Goal: Information Seeking & Learning: Learn about a topic

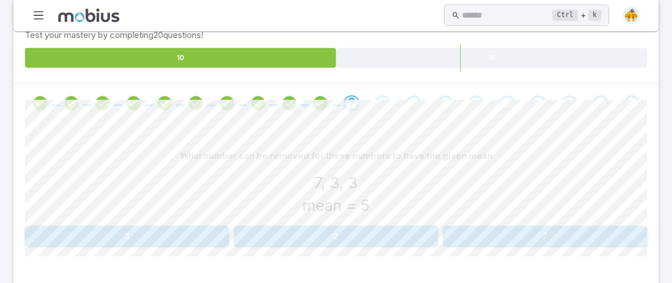
click at [270, 147] on div "What number can be removed for these numbers to have the given mean" at bounding box center [336, 156] width 622 height 22
click at [315, 101] on icon "Review your answer" at bounding box center [320, 103] width 17 height 17
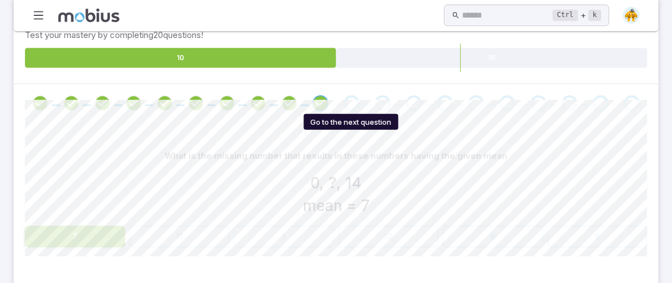
click at [346, 100] on div "Go to the next question" at bounding box center [352, 103] width 16 height 16
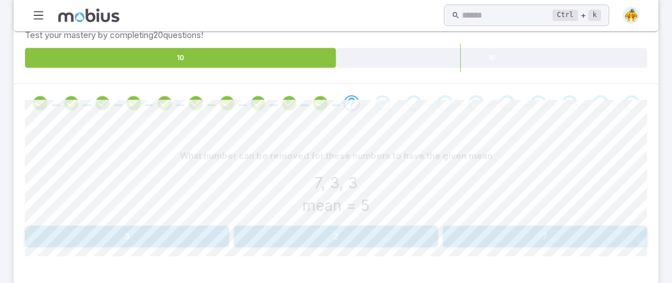
click at [366, 84] on div at bounding box center [336, 103] width 645 height 39
click at [139, 234] on button "3" at bounding box center [127, 236] width 204 height 22
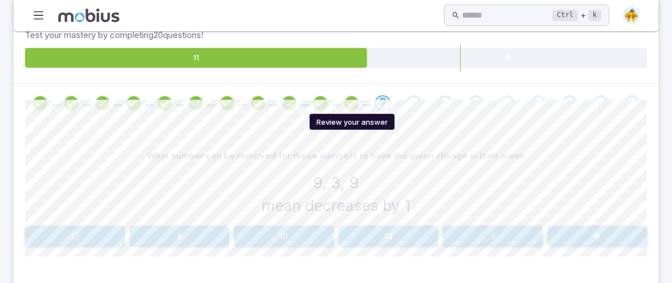
click at [343, 99] on icon "Review your answer" at bounding box center [351, 103] width 17 height 17
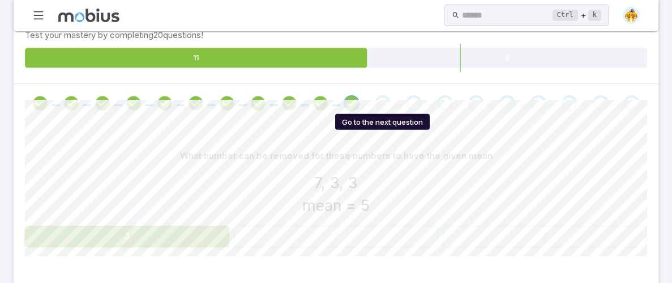
click at [383, 97] on div "Go to the next question" at bounding box center [383, 103] width 16 height 16
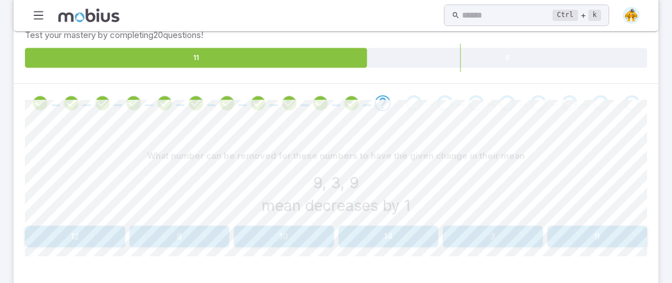
click at [593, 232] on button "9" at bounding box center [598, 236] width 100 height 22
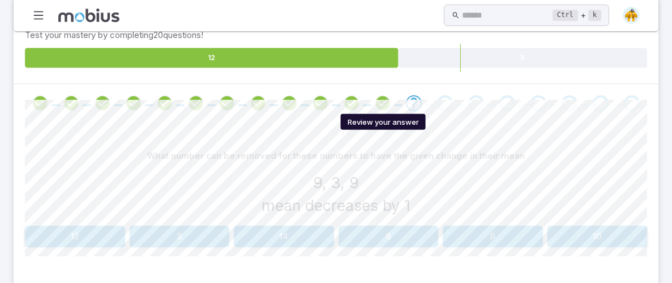
click at [383, 105] on icon "Review your answer" at bounding box center [382, 103] width 17 height 17
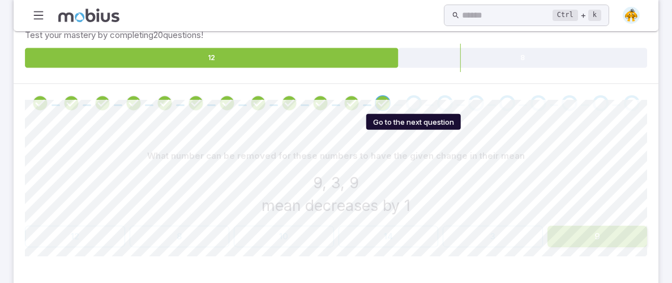
click at [414, 104] on div "Go to the next question" at bounding box center [414, 103] width 16 height 16
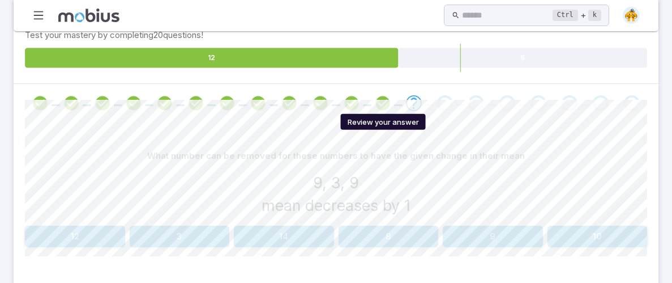
click at [385, 100] on icon "Review your answer" at bounding box center [382, 103] width 17 height 17
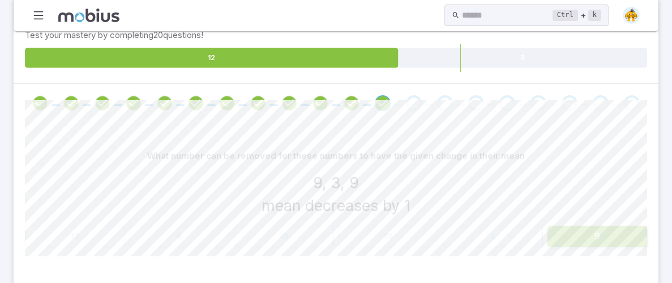
click at [404, 103] on span at bounding box center [414, 103] width 22 height 16
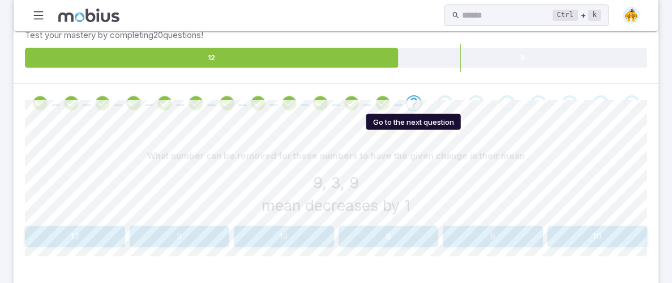
click at [408, 102] on icon "Go to the next question" at bounding box center [414, 103] width 14 height 14
click at [382, 105] on icon "Review your answer" at bounding box center [382, 103] width 17 height 17
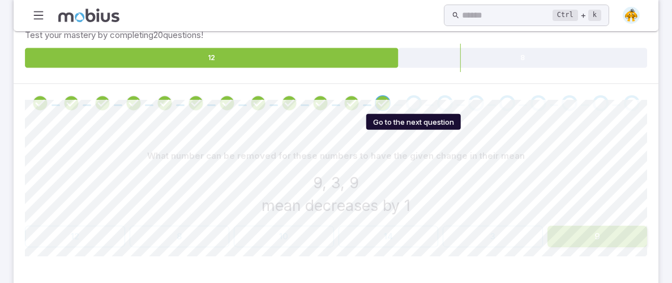
click at [416, 100] on div "Go to the next question" at bounding box center [414, 103] width 16 height 16
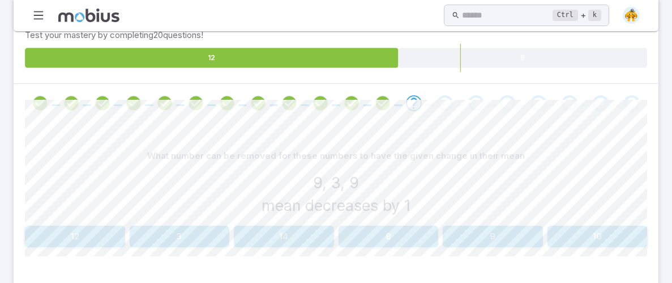
click at [449, 231] on button "9" at bounding box center [493, 236] width 100 height 22
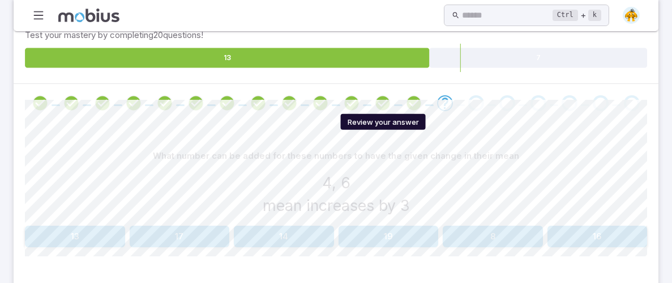
click at [381, 100] on icon "Review your answer" at bounding box center [382, 103] width 17 height 17
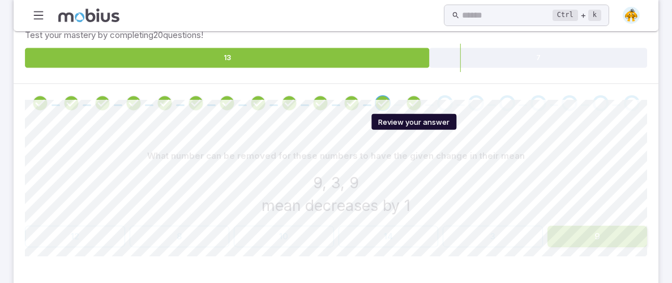
click at [408, 97] on icon "Review your answer" at bounding box center [414, 103] width 17 height 17
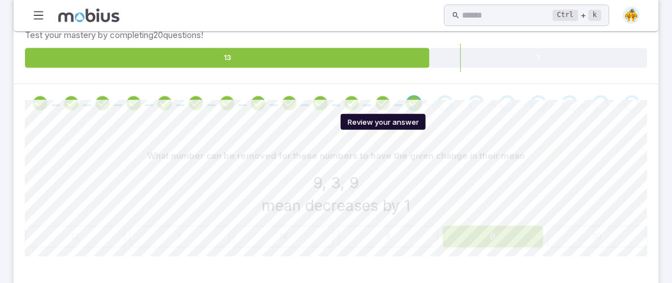
click at [382, 101] on icon "Review your answer" at bounding box center [382, 103] width 17 height 17
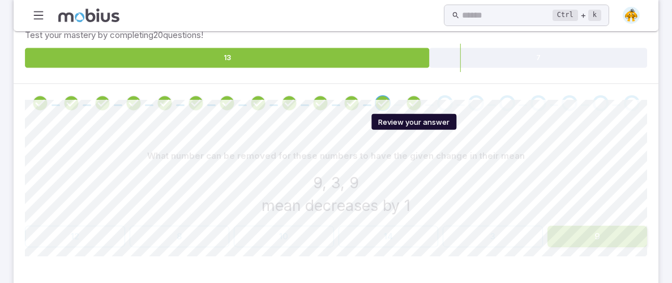
click at [415, 101] on icon "Review your answer" at bounding box center [414, 103] width 17 height 17
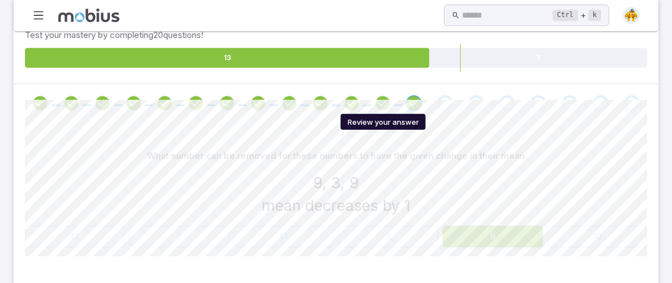
click at [390, 103] on icon "Review your answer" at bounding box center [382, 103] width 17 height 17
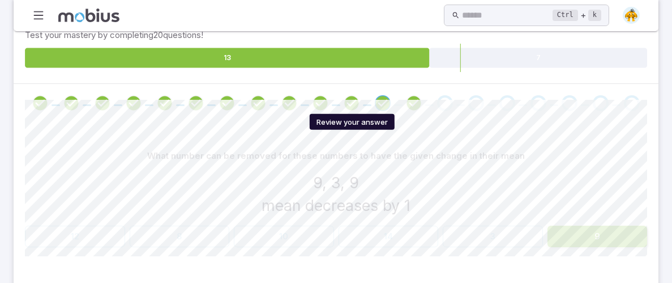
click at [342, 105] on span at bounding box center [352, 103] width 22 height 16
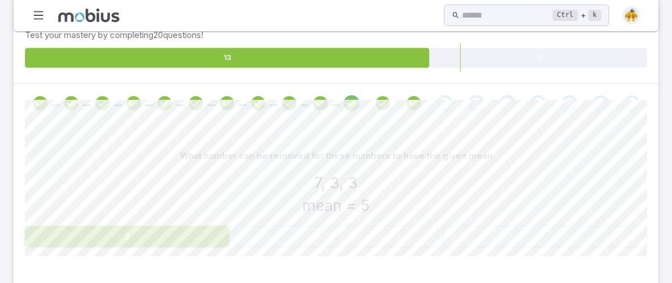
click at [404, 106] on span at bounding box center [414, 103] width 22 height 16
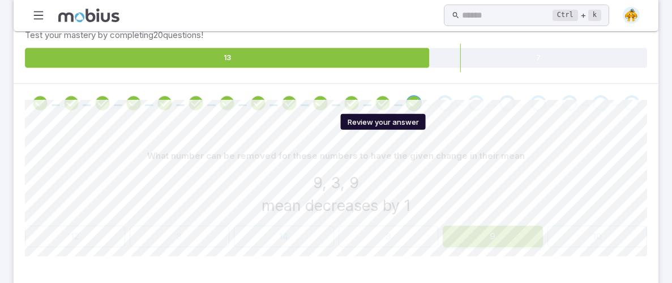
click at [380, 104] on icon "Review your answer" at bounding box center [382, 103] width 17 height 17
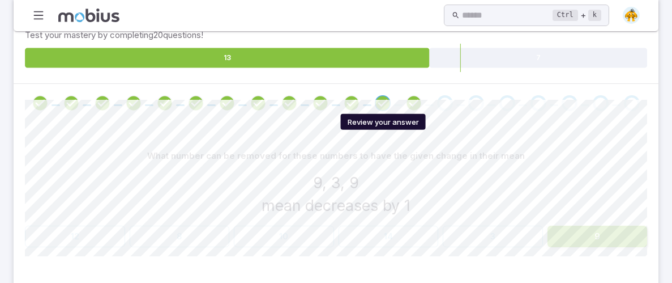
click at [382, 104] on icon "Review your answer" at bounding box center [382, 103] width 17 height 17
click at [410, 102] on icon "Review your answer" at bounding box center [414, 103] width 17 height 17
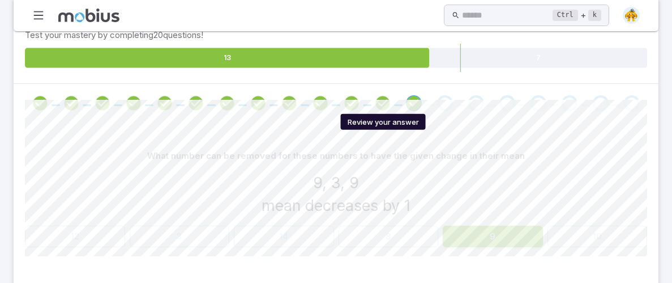
click at [380, 109] on icon "Review your answer" at bounding box center [382, 103] width 17 height 17
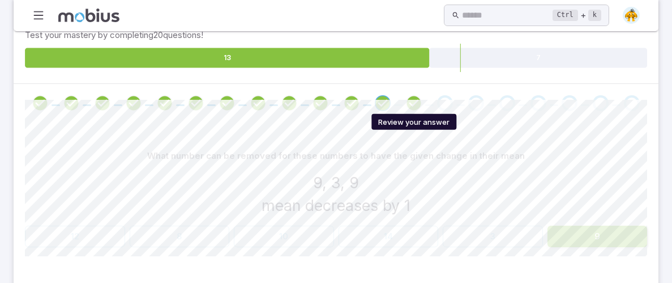
click at [419, 103] on icon "Review your answer" at bounding box center [414, 103] width 17 height 17
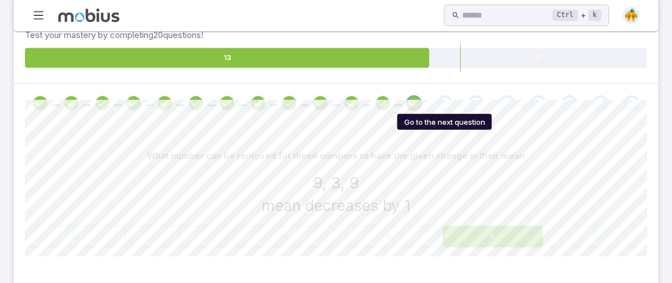
click at [438, 101] on div "Go to the next question" at bounding box center [445, 103] width 16 height 16
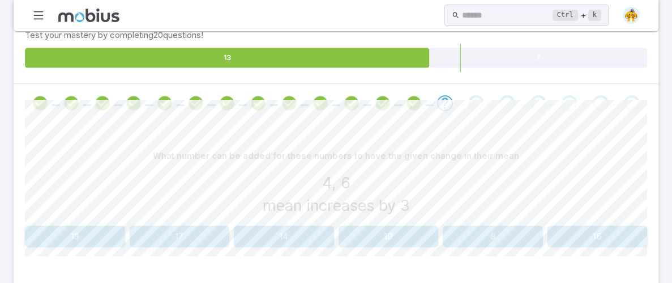
click at [310, 225] on button "14" at bounding box center [284, 236] width 100 height 22
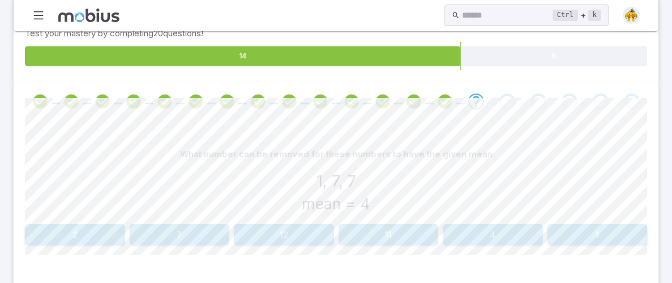
scroll to position [209, 0]
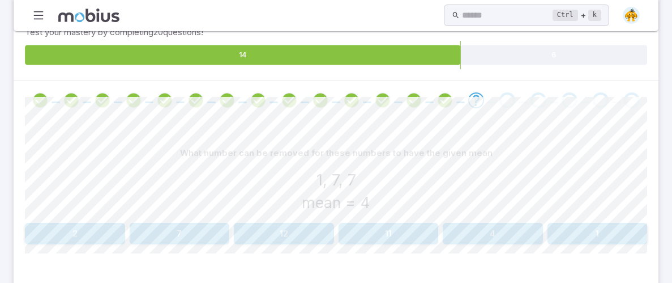
click at [207, 238] on button "7" at bounding box center [180, 234] width 100 height 22
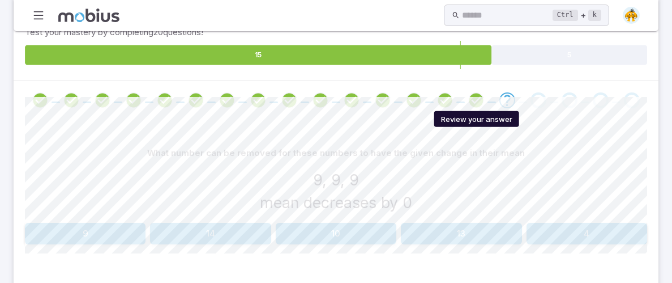
click at [470, 102] on icon "Review your answer" at bounding box center [476, 100] width 17 height 17
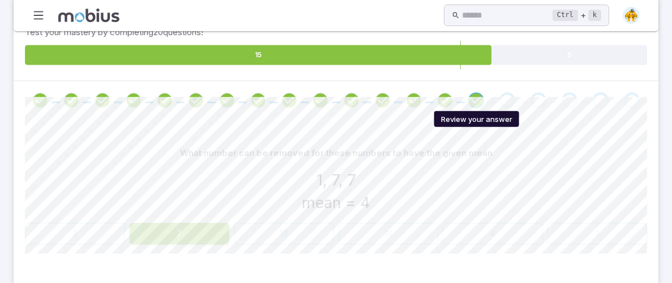
click at [480, 99] on icon "Review your answer" at bounding box center [476, 100] width 17 height 17
click at [482, 99] on icon "Review your answer" at bounding box center [476, 100] width 17 height 17
click at [514, 97] on div "Go to the next question" at bounding box center [508, 100] width 16 height 16
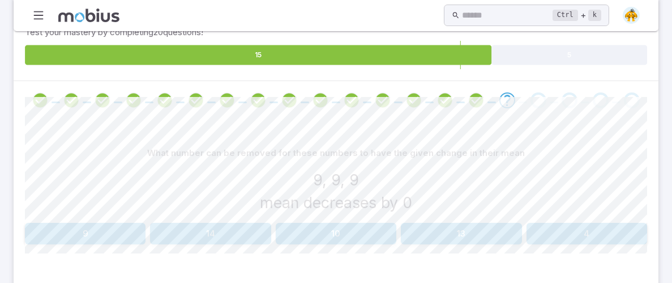
click at [101, 231] on button "9" at bounding box center [85, 234] width 121 height 22
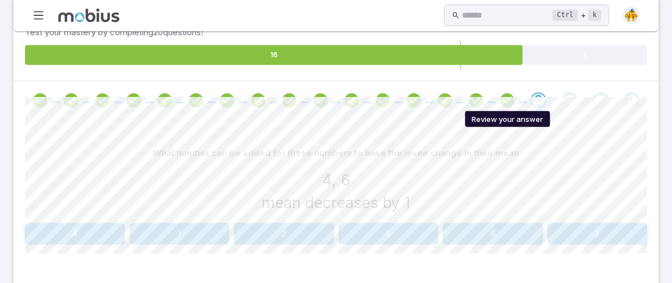
click at [514, 92] on icon "Review your answer" at bounding box center [507, 100] width 17 height 17
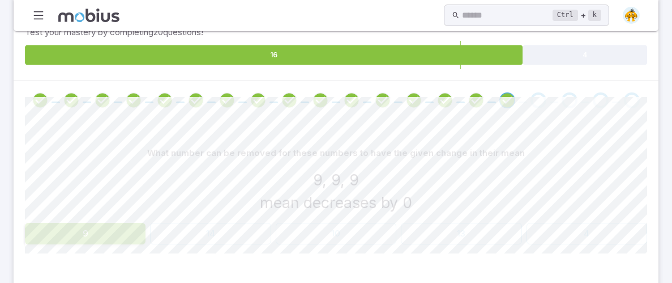
click at [518, 185] on div "9, 9, 9 mean decreases by 0" at bounding box center [336, 190] width 622 height 45
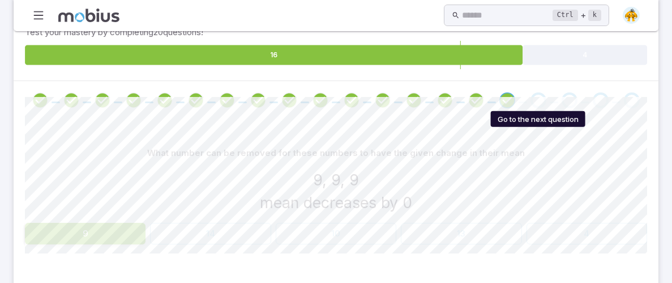
click at [540, 95] on div "Go to the next question" at bounding box center [539, 100] width 16 height 16
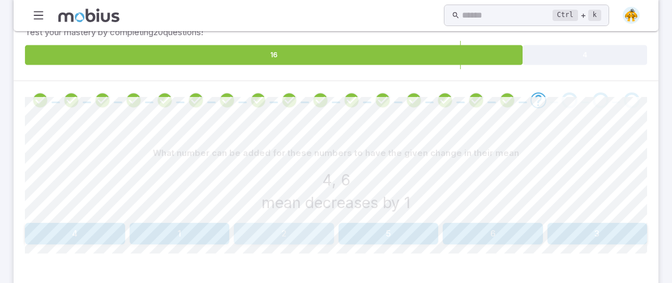
click at [272, 229] on button "2" at bounding box center [284, 234] width 100 height 22
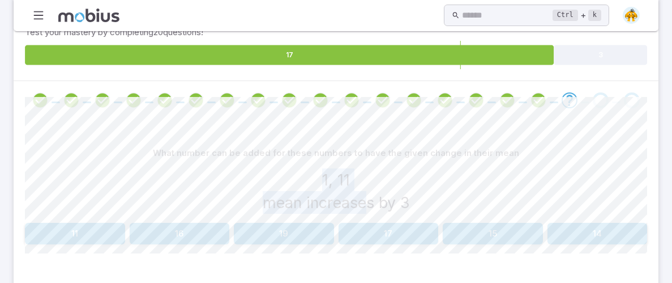
drag, startPoint x: 323, startPoint y: 180, endPoint x: 365, endPoint y: 181, distance: 41.9
click at [365, 181] on div "1, 11 mean increases by 3" at bounding box center [336, 190] width 622 height 45
click at [320, 185] on div "1, 11 mean increases by 3" at bounding box center [336, 190] width 622 height 45
click at [498, 229] on button "15" at bounding box center [493, 234] width 100 height 22
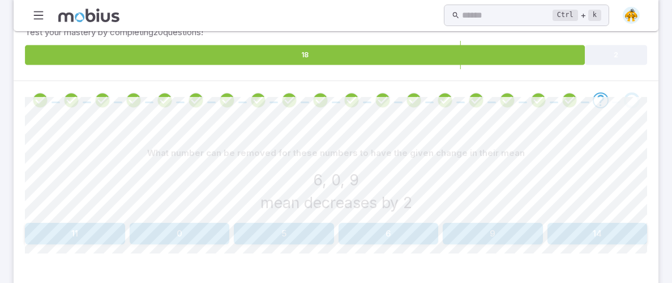
click at [506, 238] on button "9" at bounding box center [493, 234] width 100 height 22
click at [497, 229] on button "0" at bounding box center [461, 234] width 121 height 22
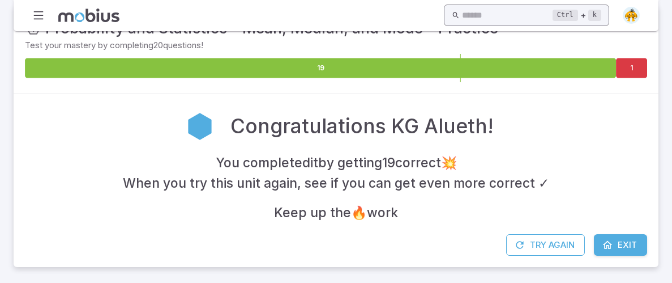
scroll to position [195, 0]
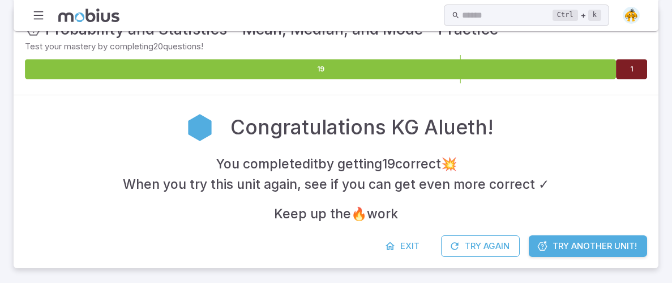
click at [626, 65] on icon at bounding box center [631, 69] width 31 height 20
click at [635, 59] on icon at bounding box center [631, 69] width 31 height 20
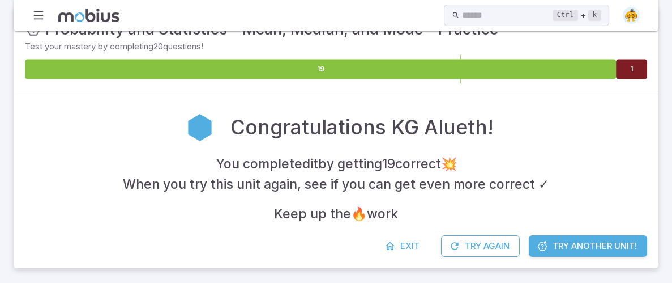
click at [635, 59] on icon at bounding box center [631, 69] width 31 height 20
click at [638, 61] on icon at bounding box center [631, 69] width 31 height 20
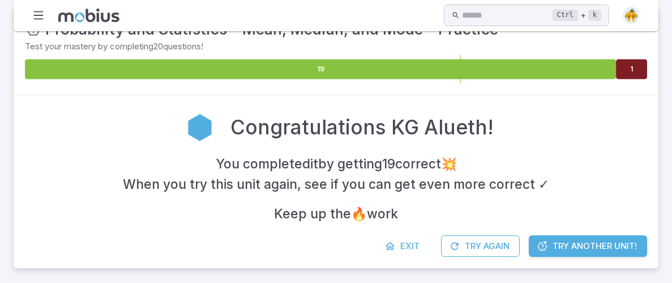
click at [638, 61] on icon at bounding box center [631, 69] width 31 height 20
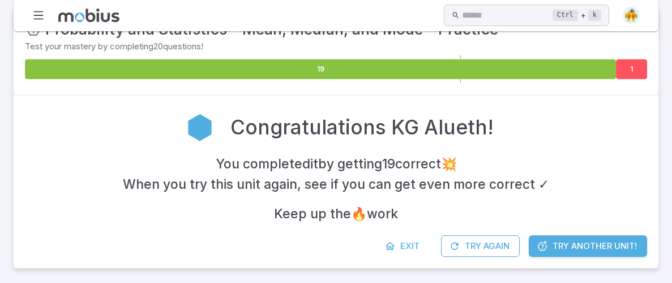
click at [638, 61] on icon at bounding box center [631, 69] width 31 height 20
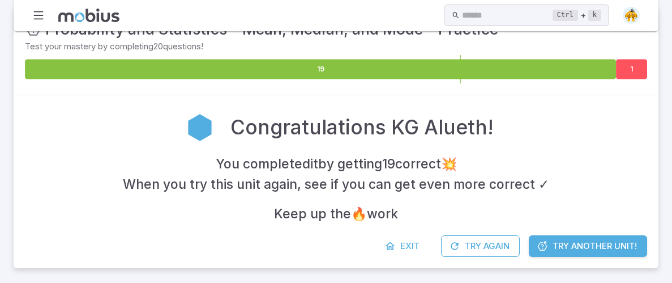
click at [638, 61] on icon at bounding box center [631, 69] width 31 height 20
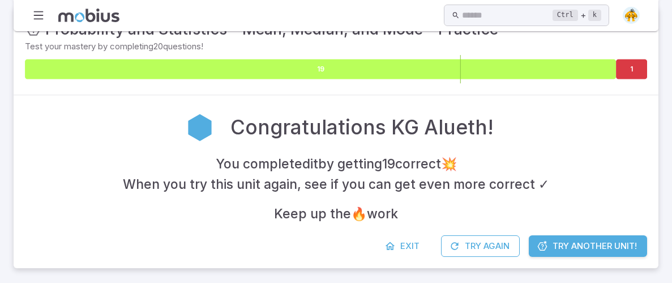
click at [541, 66] on icon at bounding box center [320, 69] width 591 height 20
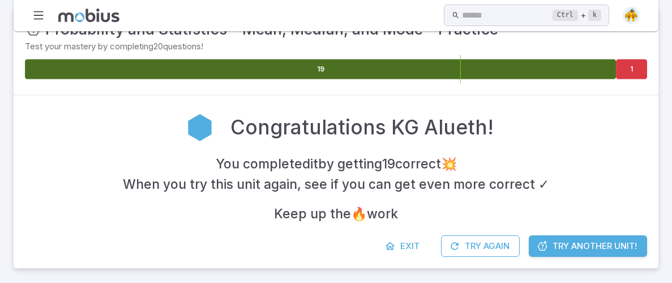
click at [602, 241] on span "Try Another Unit!" at bounding box center [595, 246] width 84 height 12
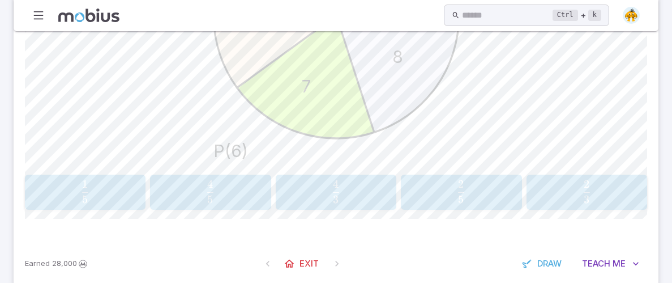
scroll to position [502, 0]
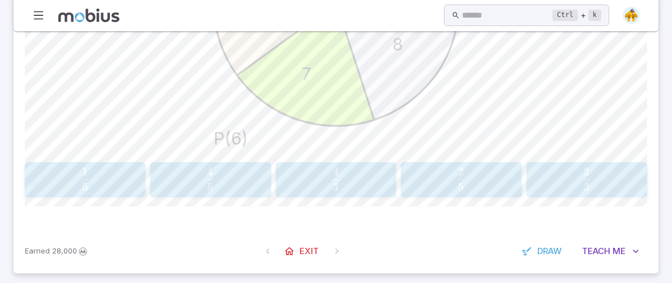
click at [122, 167] on div "1 5 \frac{1}{5} 5 1 ​" at bounding box center [85, 180] width 114 height 26
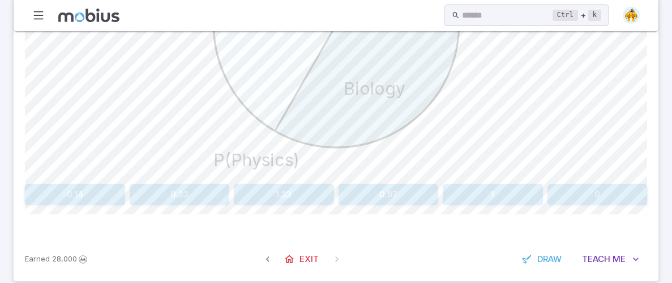
scroll to position [484, 0]
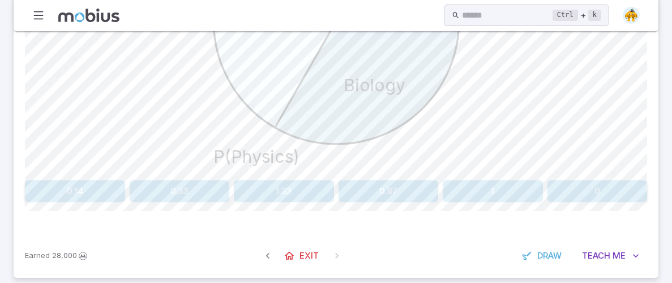
click at [198, 176] on div "Calculate the probability of spinning Physics. Show as a decimal Biology Physic…" at bounding box center [336, 34] width 622 height 334
click at [197, 179] on div "Calculate the probability of spinning Physics. Show as a decimal Biology Physic…" at bounding box center [336, 34] width 622 height 334
click at [195, 196] on button "0.33" at bounding box center [180, 191] width 100 height 22
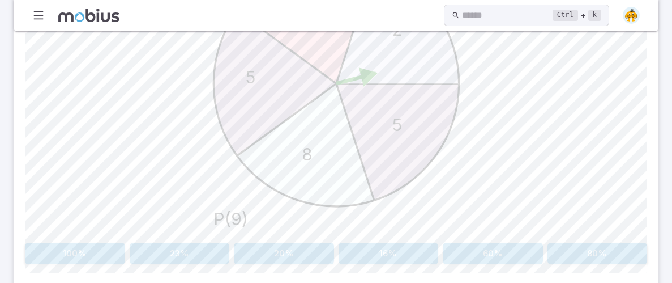
scroll to position [424, 0]
click at [301, 256] on button "20%" at bounding box center [284, 251] width 100 height 22
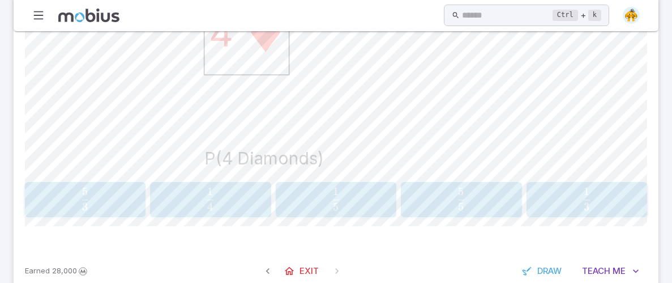
scroll to position [484, 0]
click at [234, 201] on span "4 1 ​" at bounding box center [209, 197] width 105 height 23
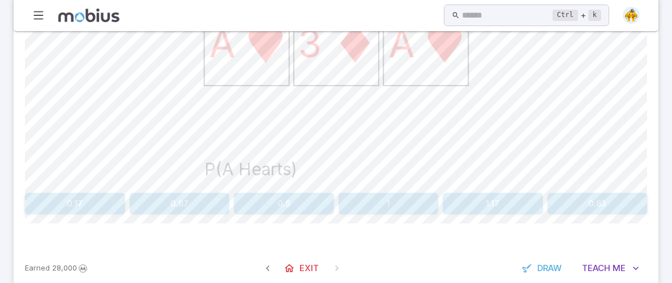
scroll to position [472, 0]
click at [212, 201] on button "0.67" at bounding box center [180, 203] width 100 height 22
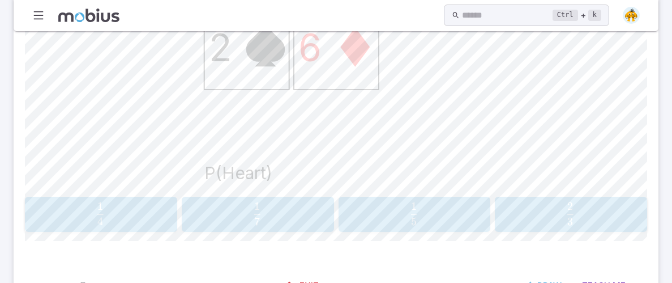
scroll to position [469, 0]
click at [356, 198] on button "1 5 \frac{1}{5} 5 1 ​" at bounding box center [415, 212] width 152 height 35
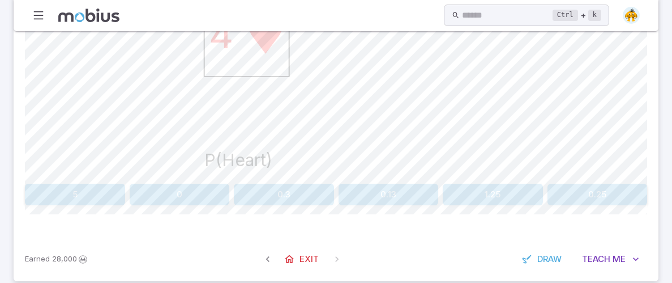
scroll to position [484, 0]
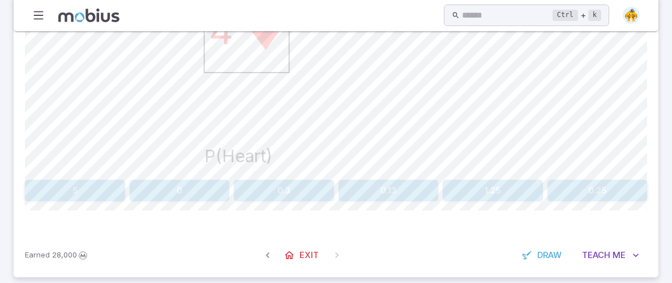
click at [585, 184] on button "0.25" at bounding box center [598, 191] width 100 height 22
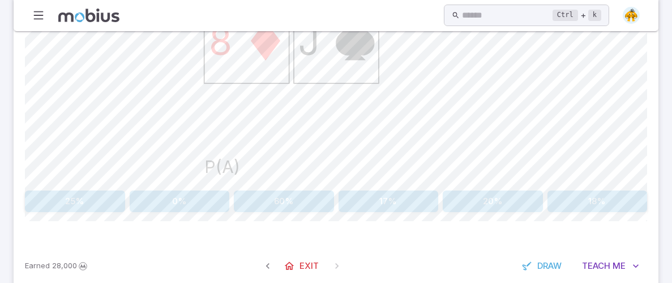
scroll to position [475, 0]
click at [508, 202] on button "20%" at bounding box center [493, 200] width 100 height 22
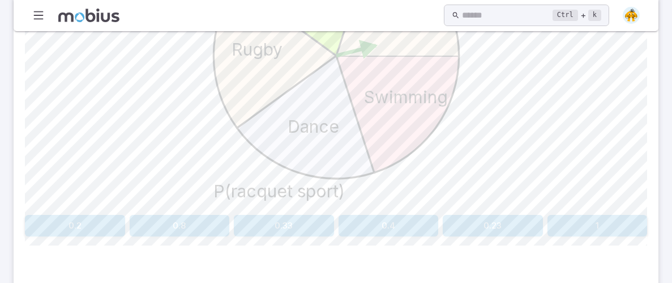
scroll to position [450, 0]
click at [104, 225] on button "0.2" at bounding box center [75, 225] width 100 height 22
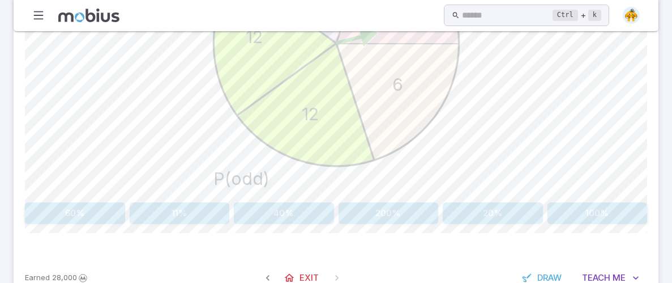
scroll to position [494, 0]
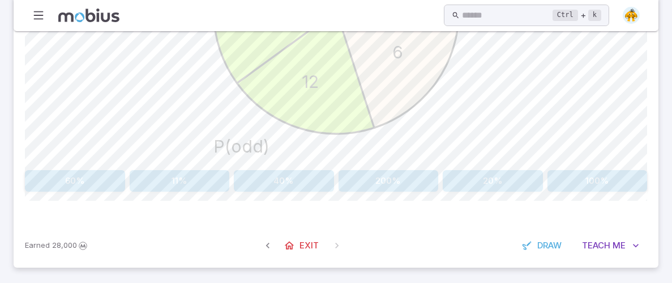
click at [480, 189] on button "20%" at bounding box center [493, 181] width 100 height 22
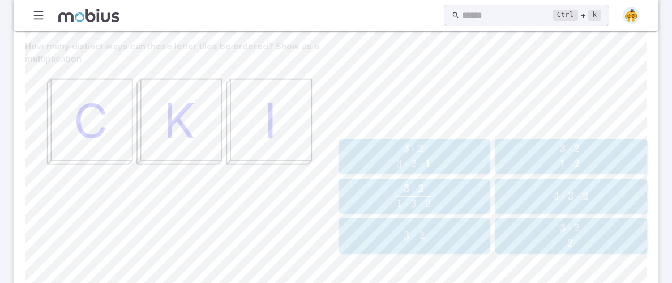
scroll to position [314, 0]
click at [432, 231] on span "3 ⋅ 2" at bounding box center [414, 236] width 145 height 14
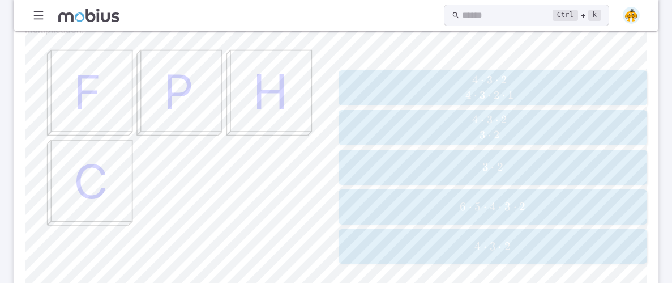
scroll to position [346, 0]
click at [482, 242] on span "4 ⋅" at bounding box center [482, 245] width 15 height 14
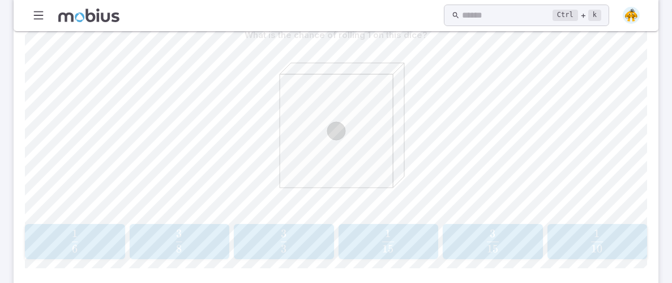
scroll to position [326, 0]
click at [59, 242] on span "6 1 ​" at bounding box center [75, 241] width 86 height 23
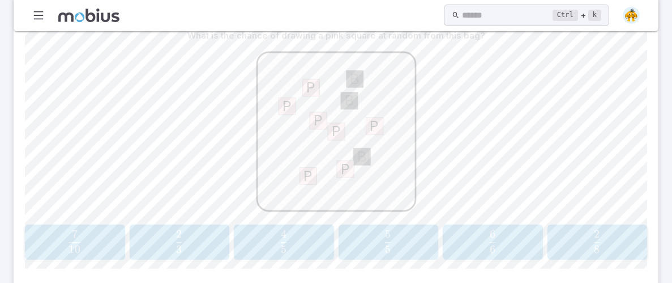
click at [81, 234] on span "10 7 ​" at bounding box center [74, 241] width 15 height 14
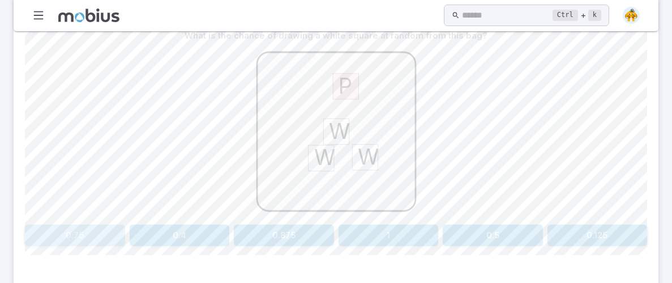
click at [95, 234] on button "0.75" at bounding box center [75, 235] width 100 height 22
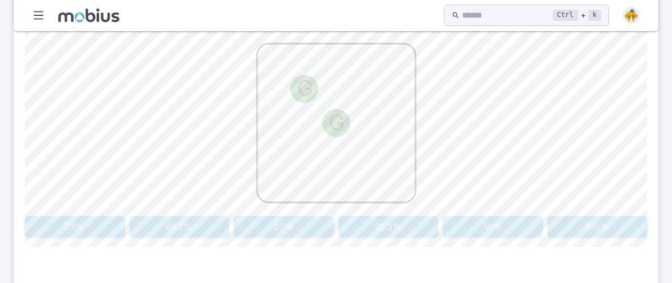
scroll to position [334, 0]
click at [622, 236] on button "100%" at bounding box center [598, 227] width 100 height 22
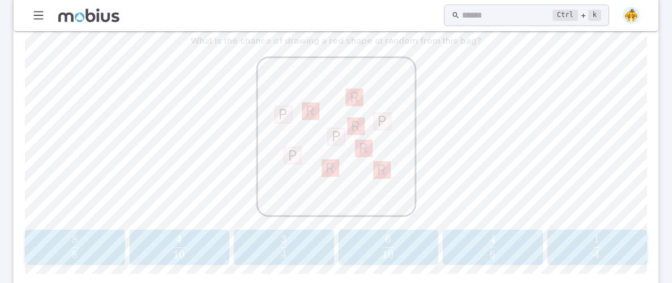
scroll to position [322, 0]
click at [373, 250] on span "10 6 ​" at bounding box center [389, 245] width 86 height 23
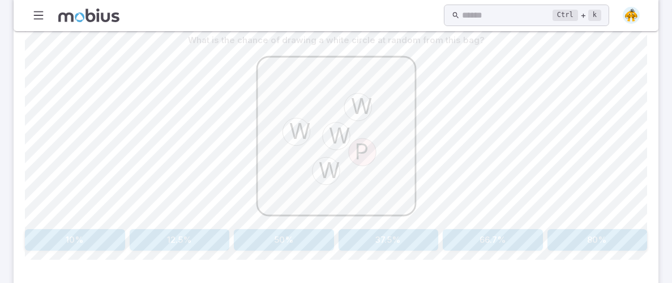
click at [626, 236] on button "80%" at bounding box center [598, 240] width 100 height 22
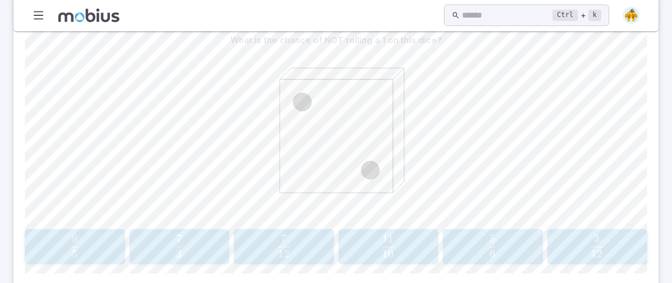
click at [490, 245] on span "6 5" at bounding box center [493, 241] width 6 height 15
click at [180, 255] on span "button" at bounding box center [179, 253] width 6 height 8
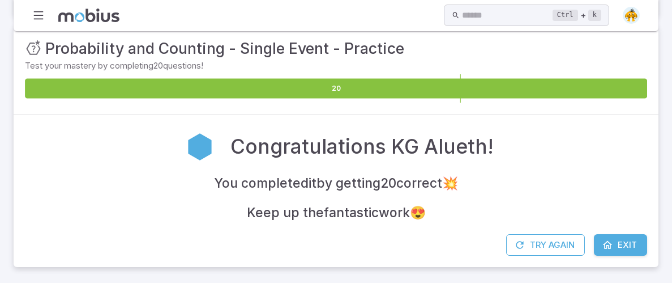
scroll to position [175, 0]
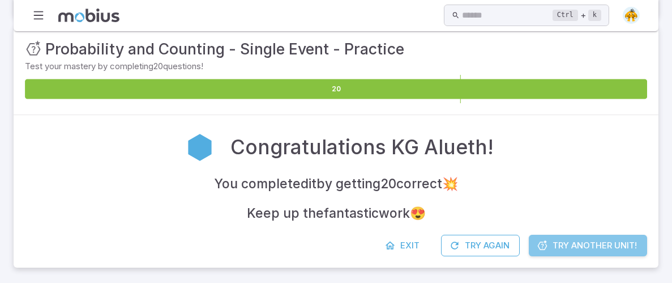
click at [572, 244] on span "Try Another Unit!" at bounding box center [595, 245] width 84 height 12
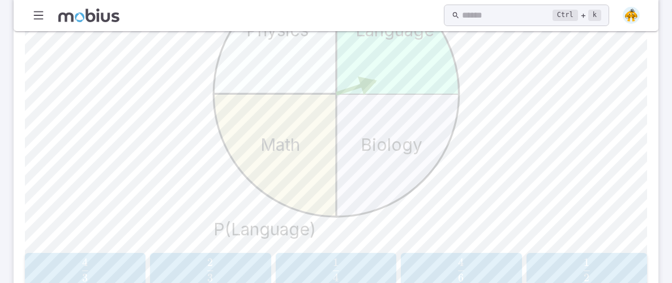
scroll to position [377, 0]
click at [307, 261] on span "4 1 ​" at bounding box center [335, 268] width 105 height 23
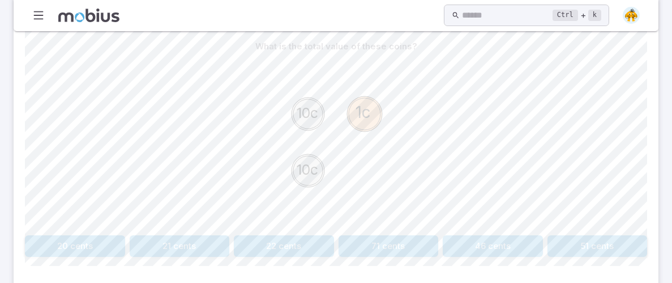
scroll to position [280, 0]
click at [196, 247] on button "21 cents" at bounding box center [180, 245] width 100 height 22
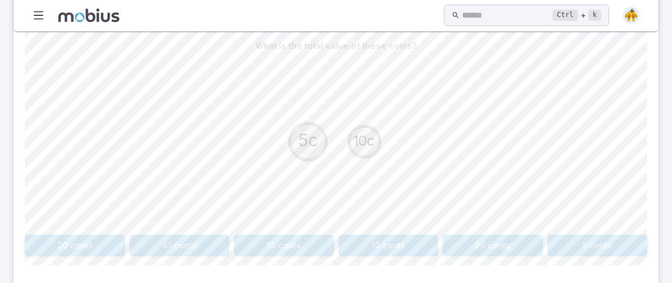
click at [326, 237] on button "15 cents" at bounding box center [284, 245] width 100 height 22
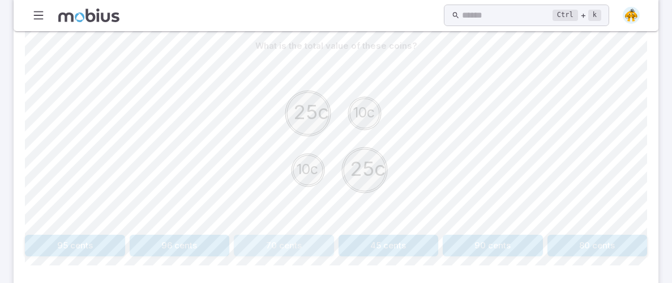
click at [262, 244] on button "70 cents" at bounding box center [284, 245] width 100 height 22
click at [392, 245] on button "31 cents" at bounding box center [389, 245] width 100 height 22
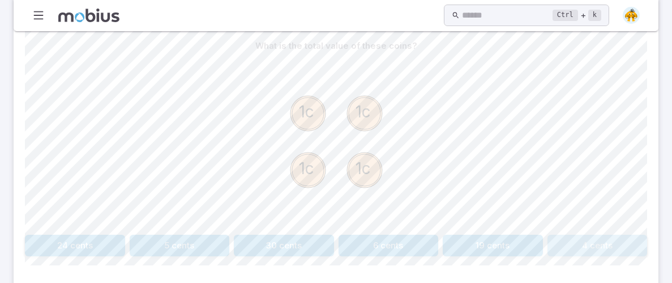
click at [589, 245] on button "4 cents" at bounding box center [598, 245] width 100 height 22
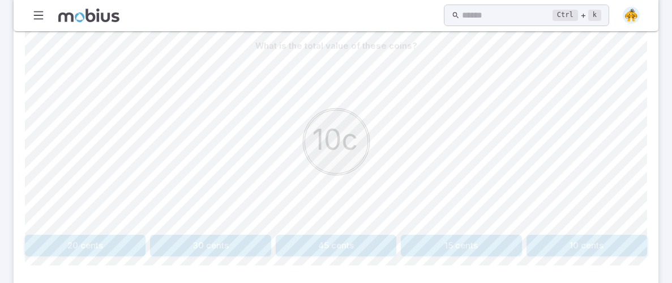
click at [572, 250] on button "10 cents" at bounding box center [587, 245] width 121 height 22
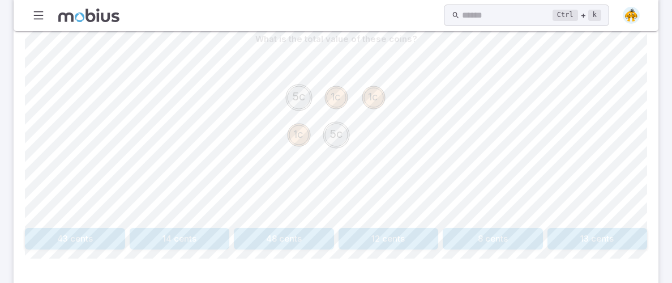
scroll to position [287, 0]
click at [622, 227] on button "13 cents" at bounding box center [598, 238] width 100 height 22
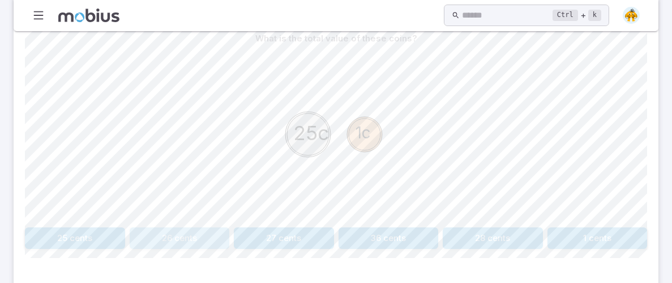
click at [191, 241] on button "26 cents" at bounding box center [180, 238] width 100 height 22
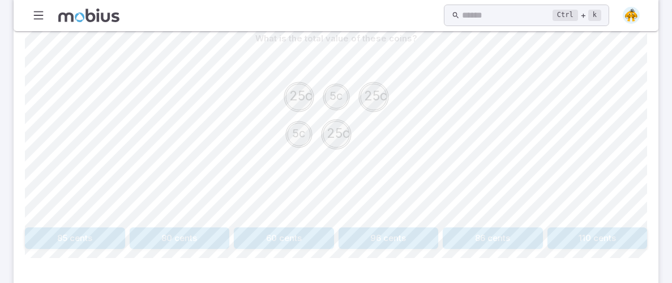
click at [39, 236] on button "85 cents" at bounding box center [75, 238] width 100 height 22
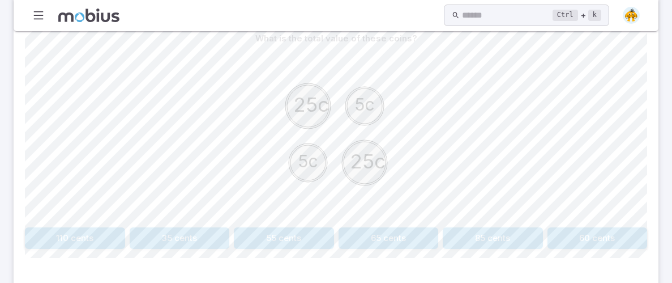
click at [621, 229] on button "60 cents" at bounding box center [598, 238] width 100 height 22
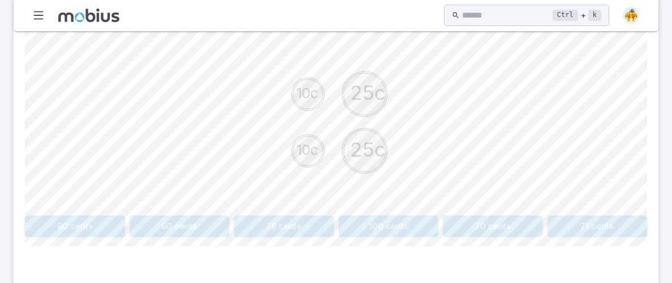
scroll to position [298, 0]
click at [487, 220] on button "70 cents" at bounding box center [493, 227] width 100 height 22
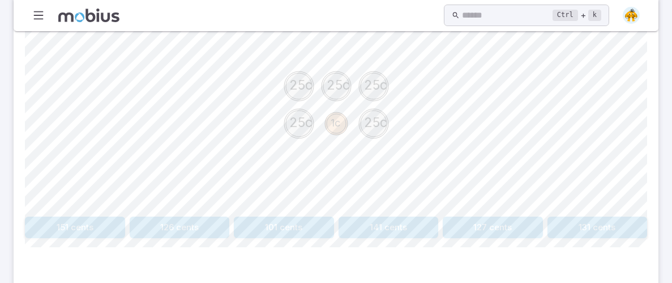
click at [166, 218] on button "126 cents" at bounding box center [180, 227] width 100 height 22
click at [278, 225] on button "35 cents" at bounding box center [284, 227] width 100 height 22
click at [624, 220] on button "50 cents" at bounding box center [598, 227] width 100 height 22
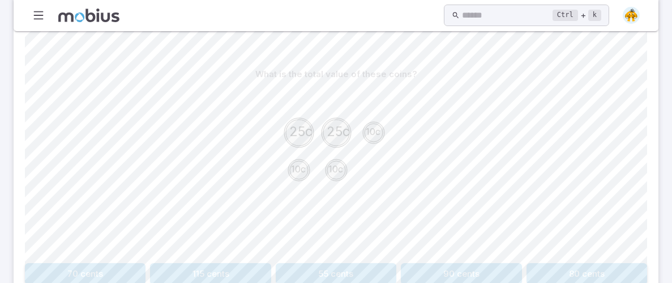
scroll to position [167, 0]
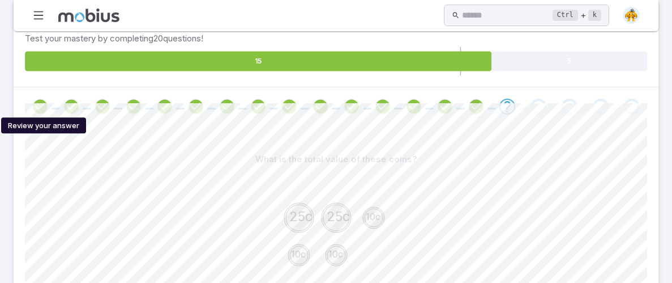
click at [49, 104] on icon "Review your answer" at bounding box center [40, 106] width 17 height 17
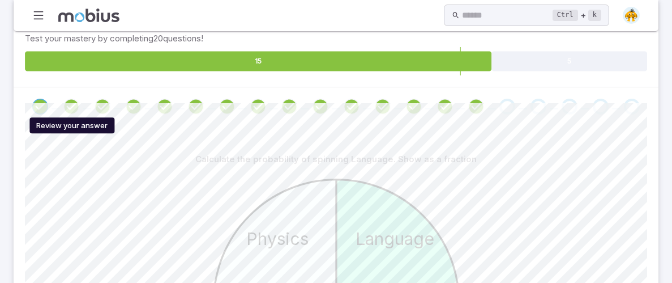
click at [70, 104] on icon "Review your answer" at bounding box center [71, 106] width 17 height 17
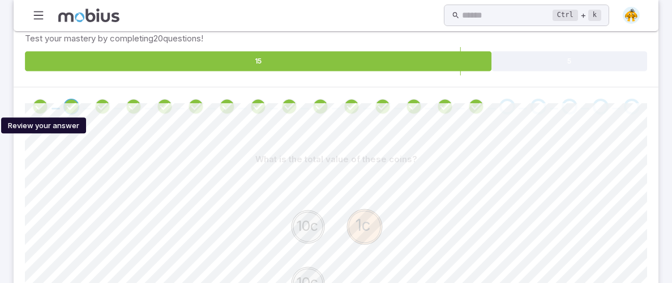
click at [39, 108] on icon "Review your answer" at bounding box center [40, 106] width 17 height 17
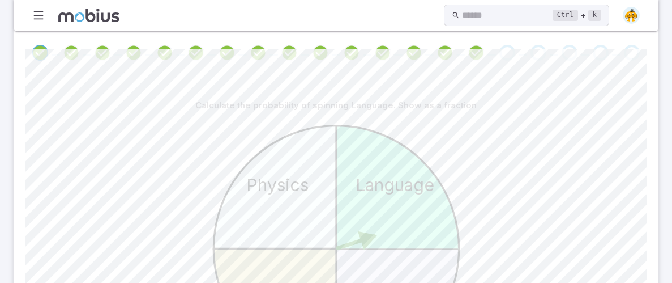
scroll to position [230, 0]
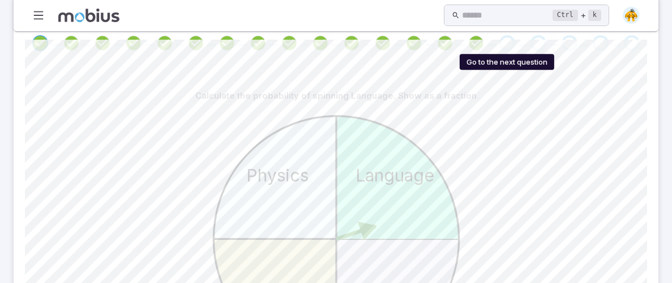
click at [511, 39] on div "Go to the next question" at bounding box center [508, 43] width 16 height 16
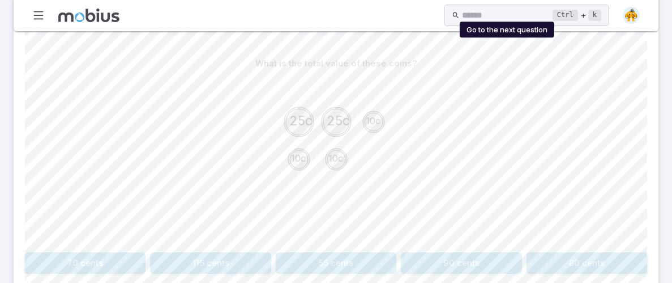
scroll to position [266, 0]
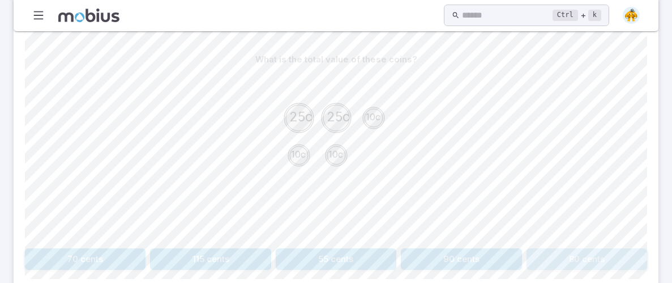
click at [575, 261] on button "80 cents" at bounding box center [587, 259] width 121 height 22
click at [374, 251] on button "65 cents" at bounding box center [389, 259] width 100 height 22
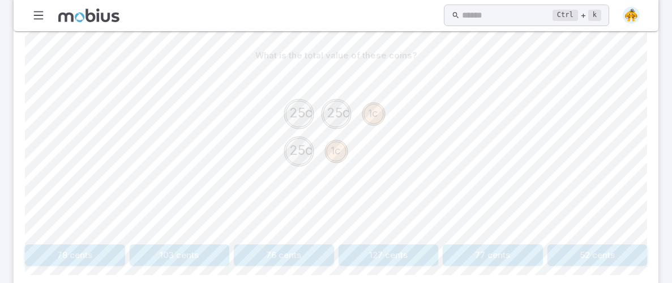
scroll to position [271, 0]
click at [499, 251] on button "77 cents" at bounding box center [493, 254] width 100 height 22
click at [423, 250] on button "110 cents" at bounding box center [389, 254] width 100 height 22
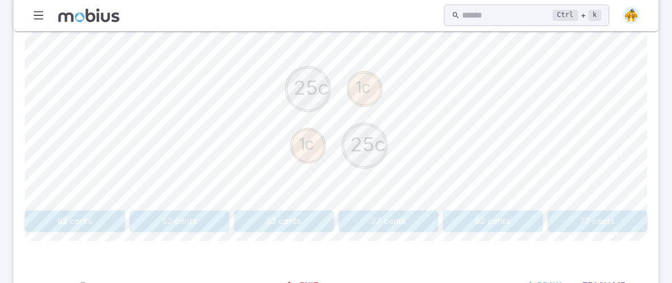
scroll to position [305, 0]
click at [172, 216] on button "52 cents" at bounding box center [180, 221] width 100 height 22
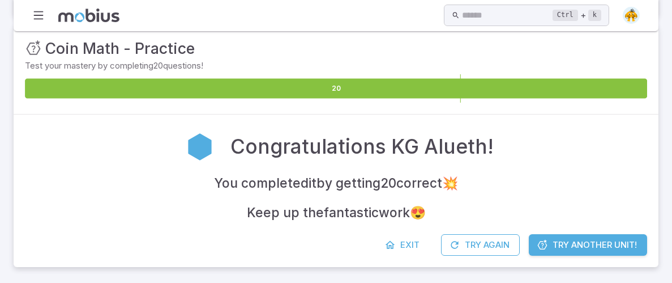
scroll to position [139, 0]
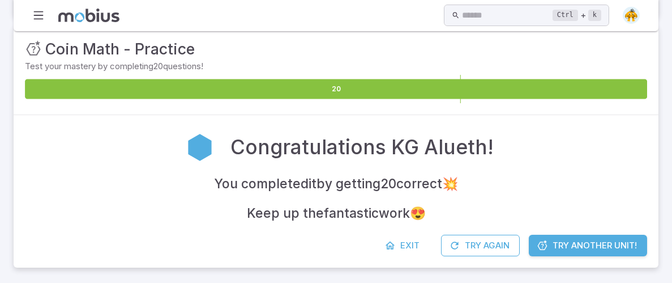
click at [611, 244] on span "Try Another Unit!" at bounding box center [595, 245] width 84 height 12
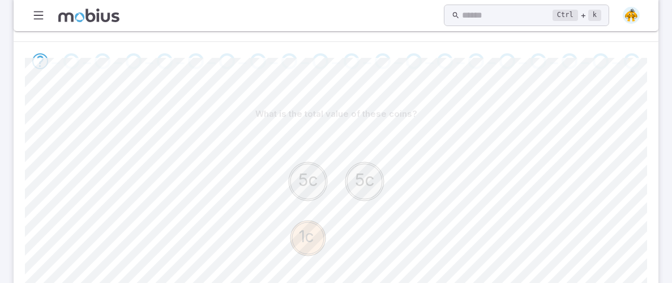
scroll to position [251, 0]
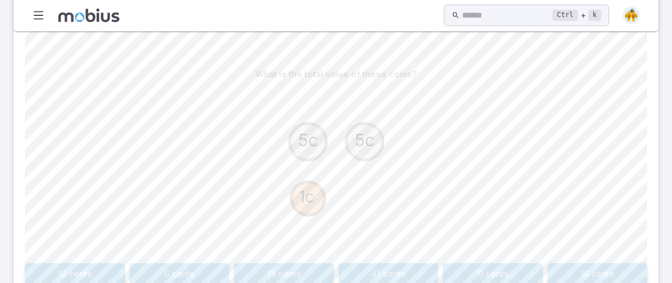
click at [484, 271] on button "11 cents" at bounding box center [493, 274] width 100 height 22
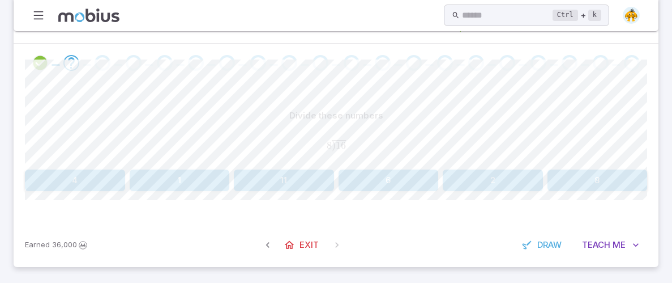
scroll to position [210, 0]
click at [468, 171] on button "2" at bounding box center [493, 181] width 100 height 22
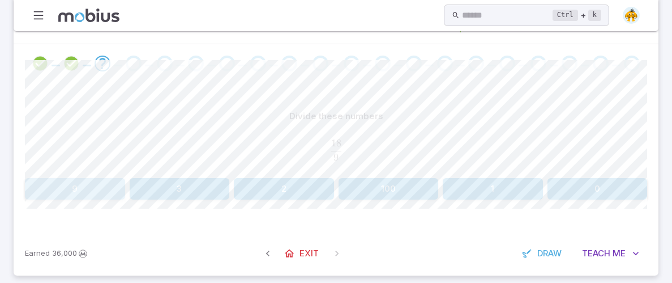
click at [82, 181] on button "9" at bounding box center [75, 189] width 100 height 22
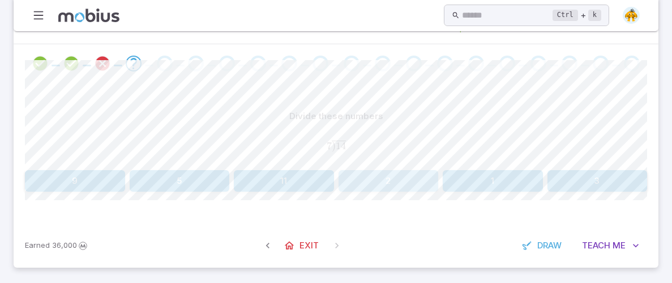
click at [374, 187] on button "2" at bounding box center [389, 181] width 100 height 22
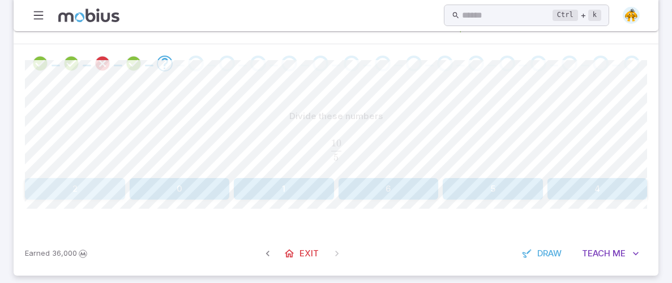
click at [104, 192] on button "2" at bounding box center [75, 189] width 100 height 22
click at [593, 174] on div "Divide these numbers 36 6 \frac{36}{6} 6 36 ​ 80 17 5 0 1 6" at bounding box center [336, 152] width 622 height 94
click at [591, 179] on button "6" at bounding box center [598, 189] width 100 height 22
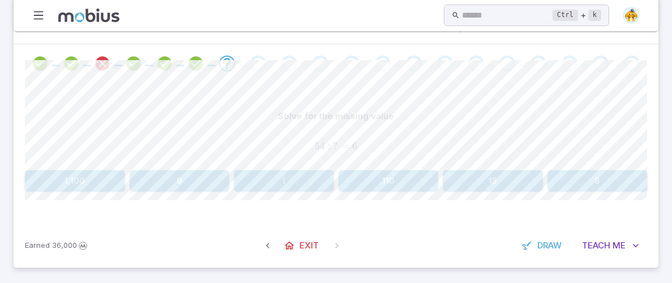
click at [173, 173] on button "9" at bounding box center [180, 181] width 100 height 22
click at [353, 178] on button "8" at bounding box center [389, 181] width 100 height 22
click at [314, 181] on button "50" at bounding box center [284, 181] width 100 height 22
click at [216, 177] on button "300" at bounding box center [180, 181] width 100 height 22
click at [467, 178] on button "9" at bounding box center [493, 181] width 100 height 22
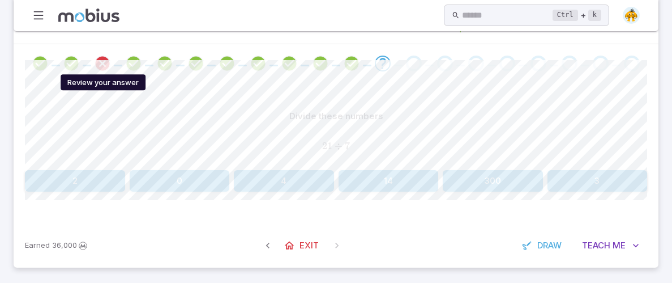
click at [99, 62] on icon "Review your answer" at bounding box center [102, 63] width 17 height 17
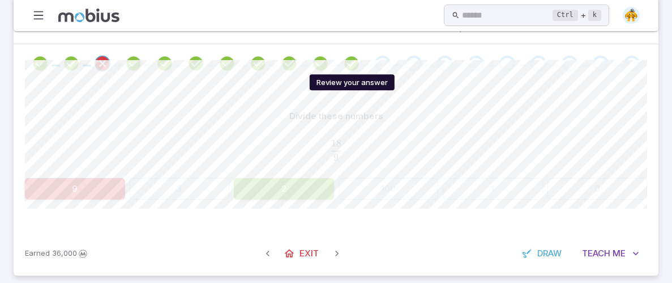
click at [351, 59] on icon "Review your answer" at bounding box center [351, 63] width 17 height 17
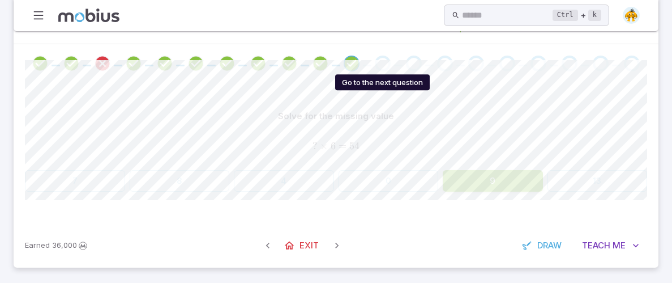
click at [384, 67] on div "Go to the next question" at bounding box center [383, 64] width 16 height 16
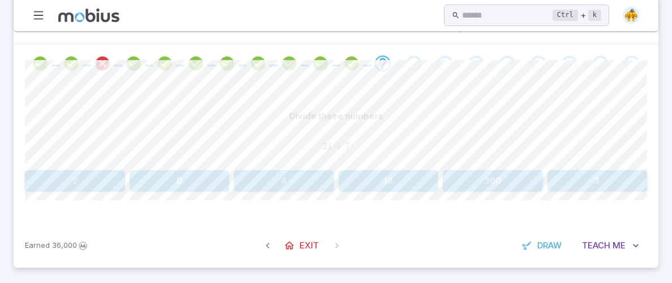
click at [590, 172] on button "3" at bounding box center [598, 181] width 100 height 22
click at [398, 170] on button "5" at bounding box center [389, 181] width 100 height 22
click at [592, 180] on button "13" at bounding box center [598, 181] width 100 height 22
click at [421, 181] on button "15" at bounding box center [389, 181] width 100 height 22
click at [506, 178] on button "7" at bounding box center [493, 181] width 100 height 22
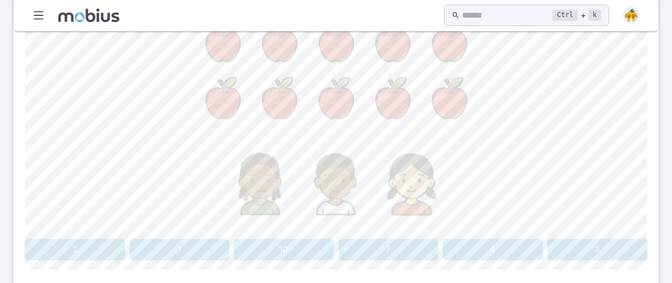
scroll to position [390, 0]
click at [584, 258] on button "3" at bounding box center [598, 249] width 100 height 22
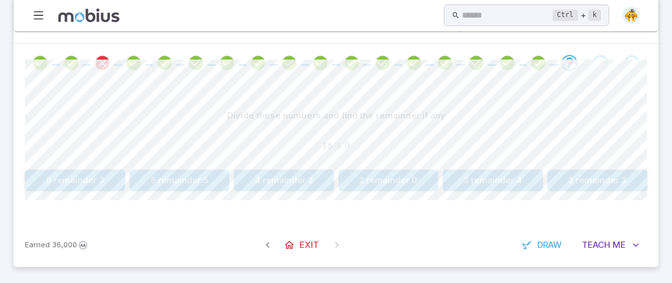
scroll to position [210, 0]
click at [373, 178] on button "2 remainder 0" at bounding box center [389, 181] width 100 height 22
click at [390, 176] on button "2 remainder 1" at bounding box center [389, 181] width 100 height 22
click at [404, 171] on button "7 remainder 3" at bounding box center [389, 181] width 100 height 22
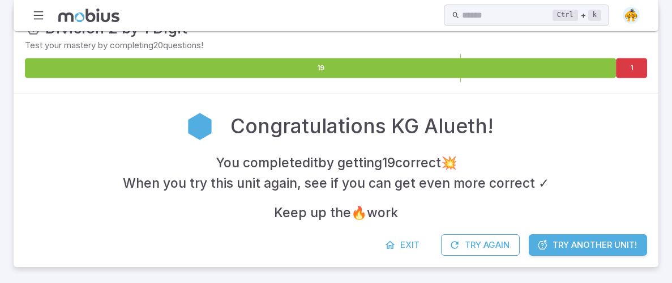
scroll to position [159, 0]
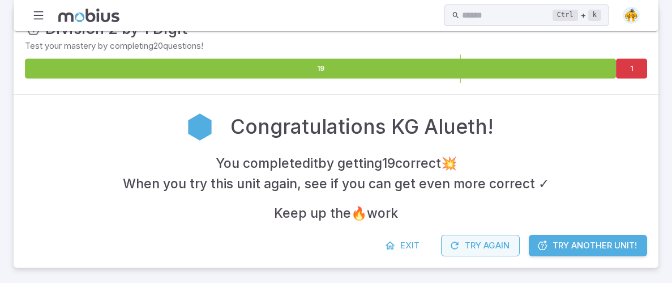
click at [494, 245] on button "Try Again" at bounding box center [480, 245] width 79 height 22
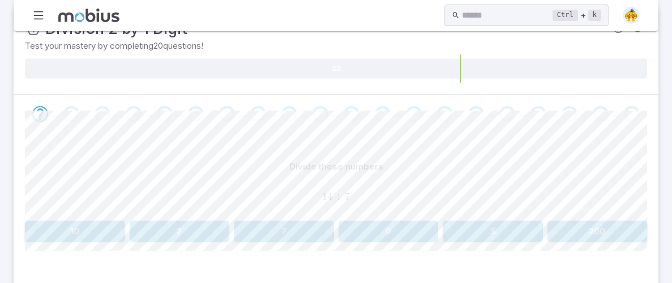
click at [187, 231] on button "2" at bounding box center [180, 231] width 100 height 22
click at [415, 228] on button "6" at bounding box center [389, 231] width 100 height 22
click at [315, 225] on button "2" at bounding box center [284, 231] width 100 height 22
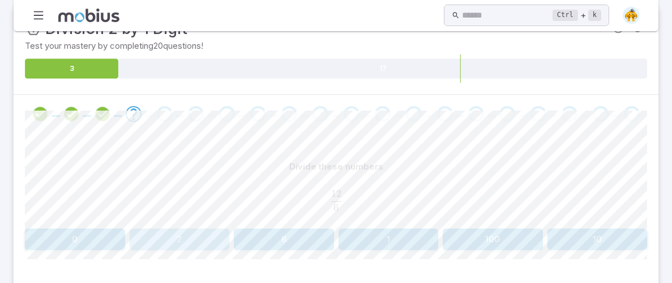
click at [156, 235] on button "2" at bounding box center [180, 239] width 100 height 22
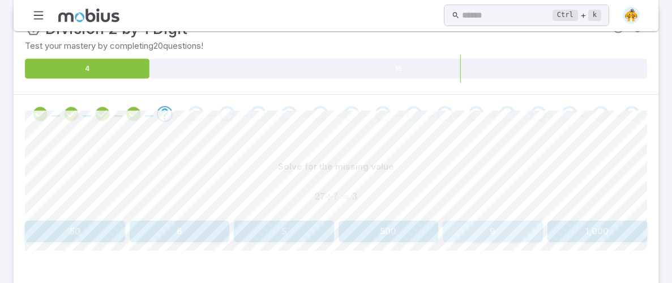
click at [451, 224] on button "9" at bounding box center [493, 231] width 100 height 22
click at [61, 232] on button "17" at bounding box center [75, 231] width 100 height 22
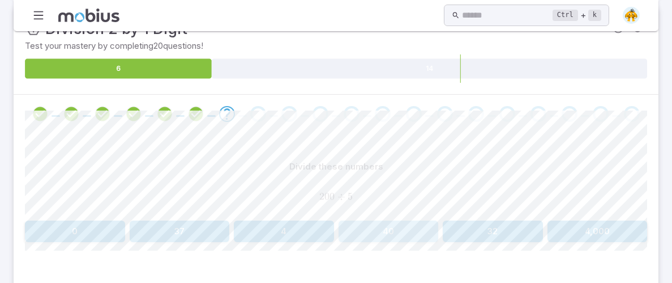
click at [406, 230] on button "40" at bounding box center [389, 231] width 100 height 22
click at [382, 220] on button "17" at bounding box center [389, 231] width 100 height 22
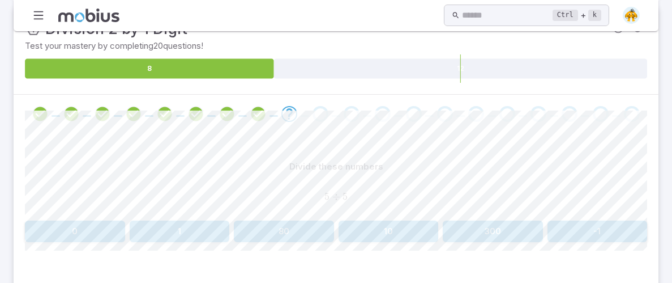
click at [142, 227] on button "1" at bounding box center [180, 231] width 100 height 22
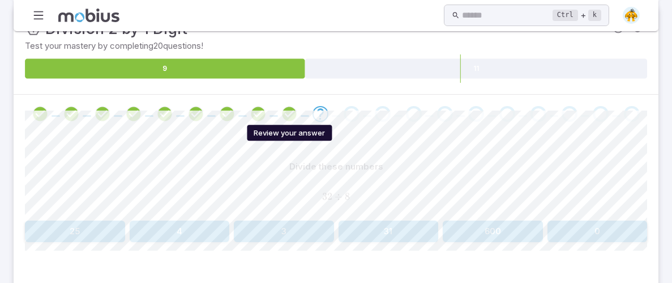
click at [289, 115] on icon "Review your answer" at bounding box center [289, 113] width 17 height 17
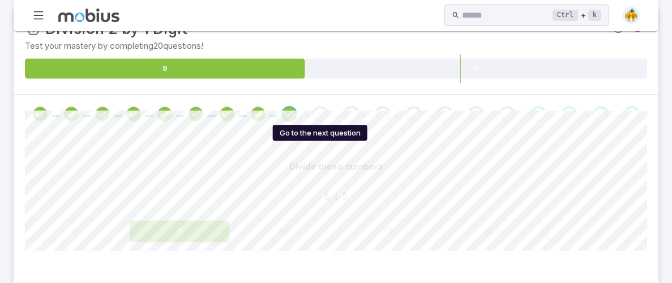
click at [322, 116] on div "Go to the next question" at bounding box center [321, 114] width 16 height 16
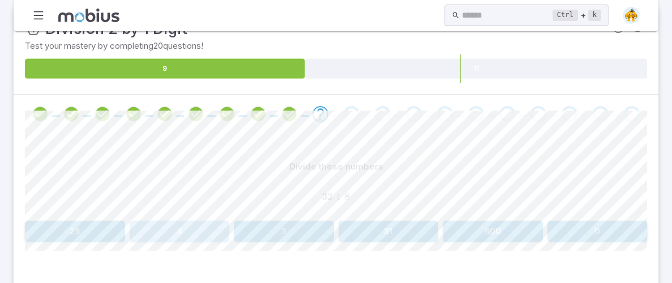
click at [177, 229] on button "4" at bounding box center [180, 231] width 100 height 22
click at [176, 231] on button "2" at bounding box center [180, 231] width 100 height 22
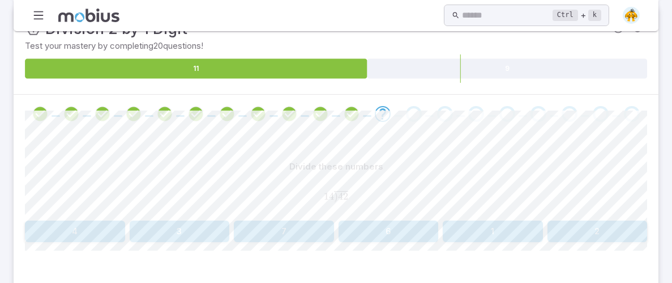
click at [182, 236] on button "3" at bounding box center [180, 231] width 100 height 22
click at [86, 237] on button "40" at bounding box center [75, 231] width 100 height 22
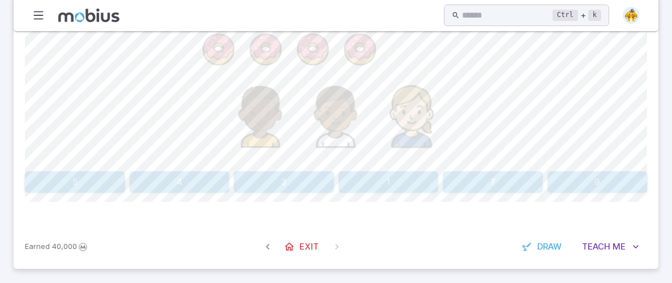
scroll to position [458, 0]
click at [100, 182] on button "5" at bounding box center [75, 180] width 100 height 22
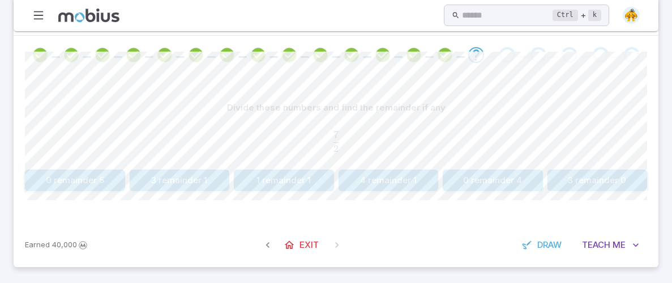
scroll to position [218, 0]
click at [147, 179] on button "3 remainder 1" at bounding box center [180, 181] width 100 height 22
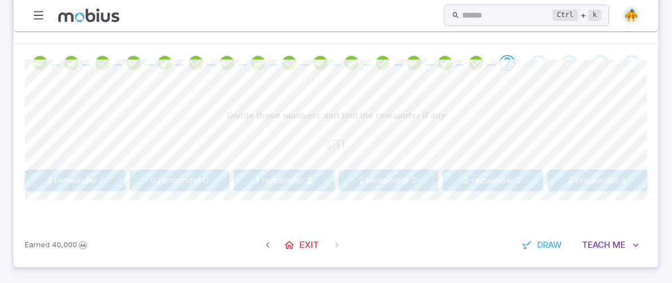
scroll to position [210, 0]
click at [86, 181] on button "2 remainder 1" at bounding box center [75, 181] width 100 height 22
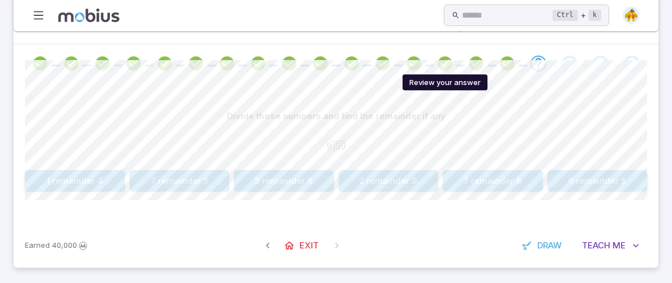
click at [446, 69] on icon "Review your answer" at bounding box center [445, 63] width 17 height 17
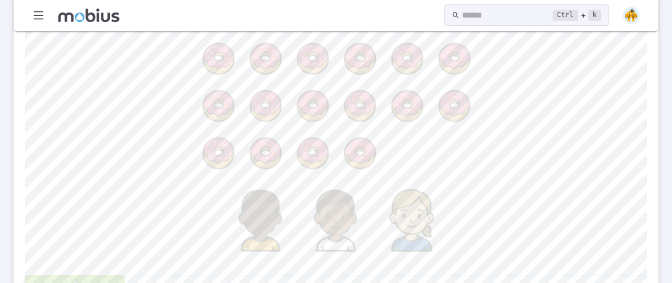
scroll to position [359, 0]
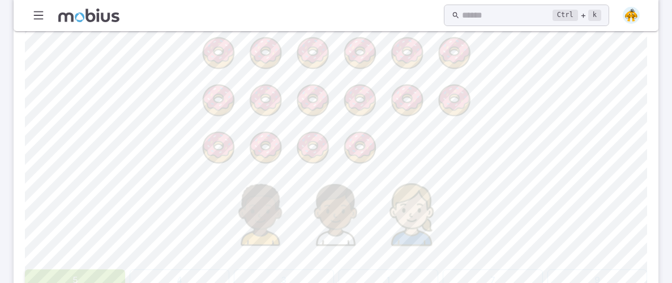
click at [356, 143] on image at bounding box center [359, 147] width 47 height 47
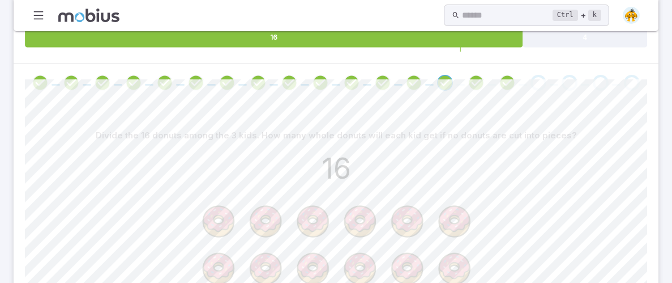
scroll to position [190, 0]
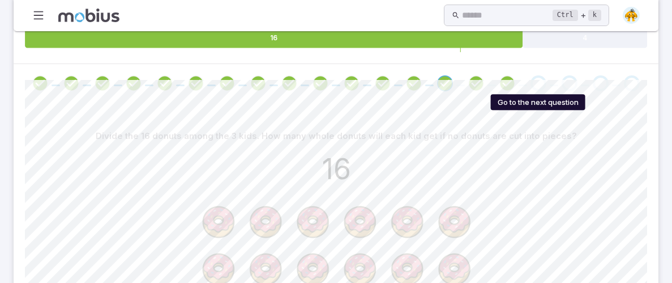
click at [534, 87] on div "Go to the next question" at bounding box center [539, 83] width 16 height 16
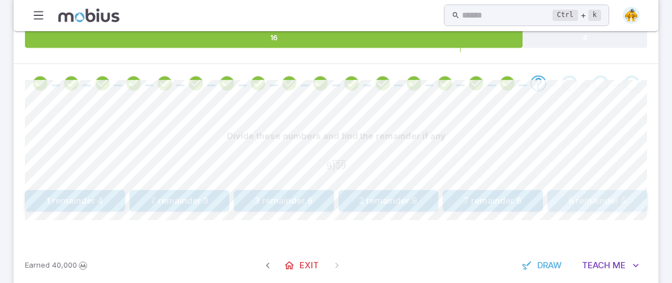
click at [577, 190] on button "6 remainder 5" at bounding box center [598, 201] width 100 height 22
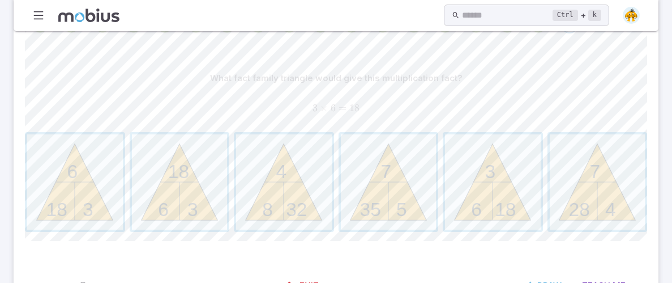
scroll to position [232, 0]
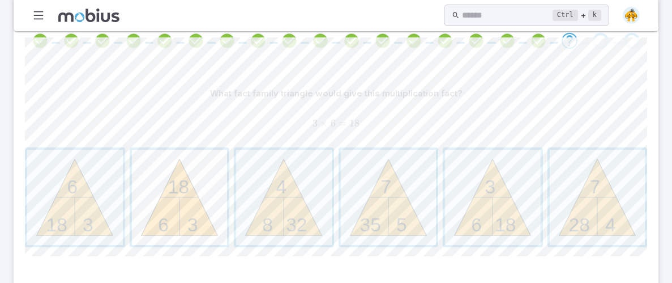
click at [177, 171] on span "button" at bounding box center [180, 198] width 96 height 96
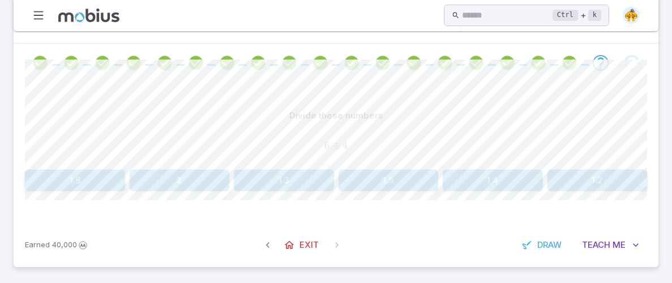
scroll to position [210, 0]
click at [397, 172] on button "1.5" at bounding box center [389, 181] width 100 height 22
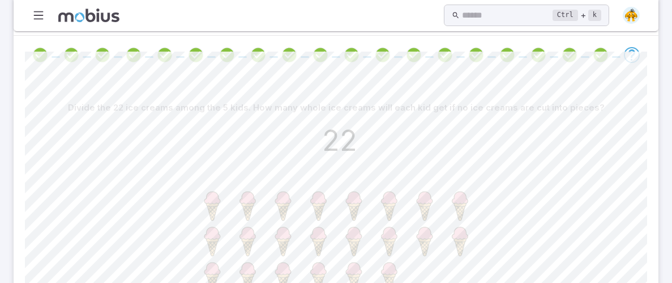
scroll to position [161, 0]
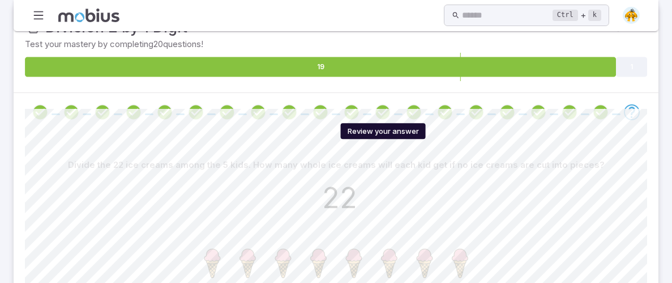
click at [378, 108] on icon "Review your answer" at bounding box center [382, 112] width 17 height 17
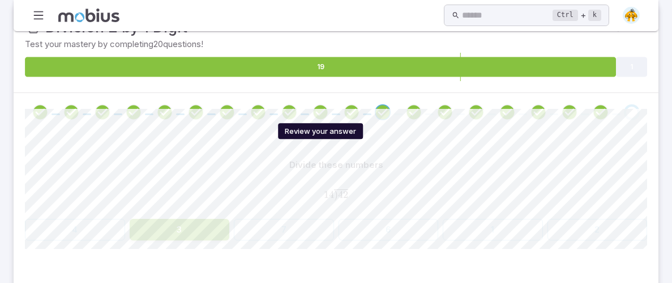
click at [329, 109] on icon "Review your answer" at bounding box center [320, 112] width 17 height 17
click at [291, 108] on icon "Review your answer" at bounding box center [289, 112] width 17 height 17
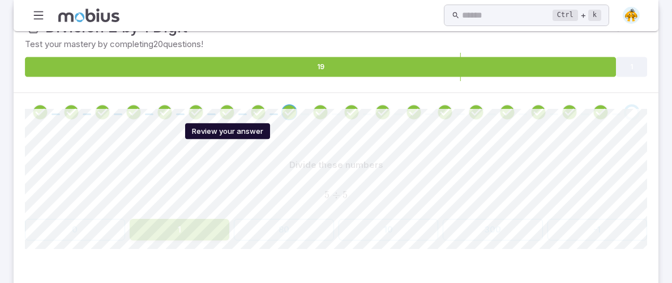
click at [230, 105] on icon "Review your answer" at bounding box center [227, 112] width 17 height 17
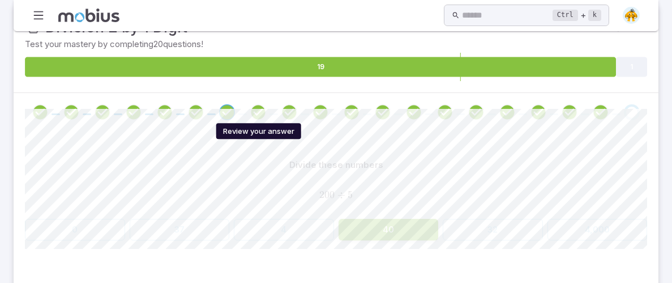
click at [255, 110] on icon "Review your answer" at bounding box center [258, 112] width 17 height 17
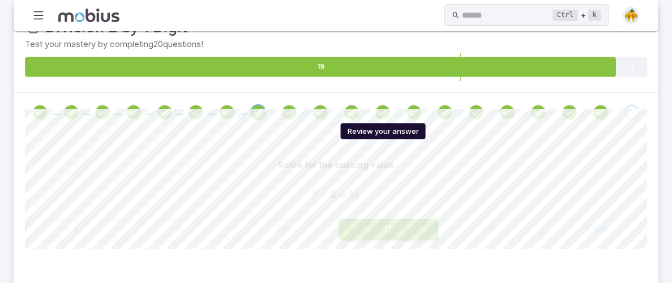
click at [377, 108] on icon "Review your answer" at bounding box center [382, 112] width 17 height 17
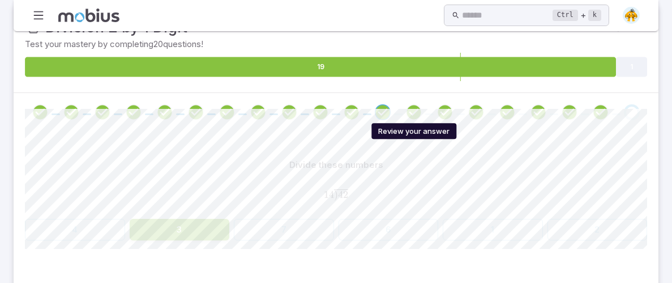
click at [406, 110] on icon "Review your answer" at bounding box center [414, 112] width 17 height 17
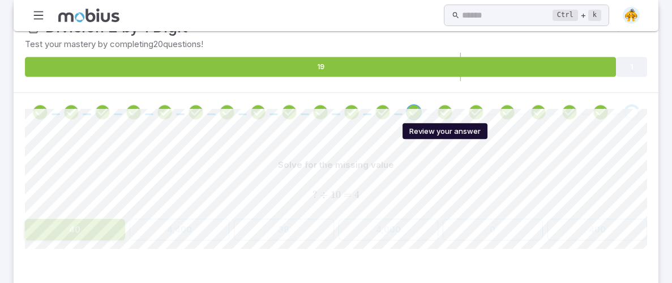
click at [438, 109] on icon "Review your answer" at bounding box center [445, 112] width 17 height 17
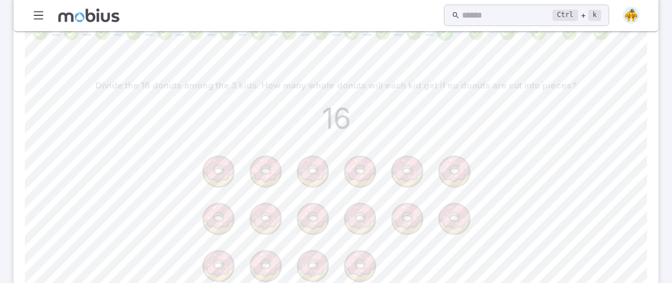
scroll to position [229, 0]
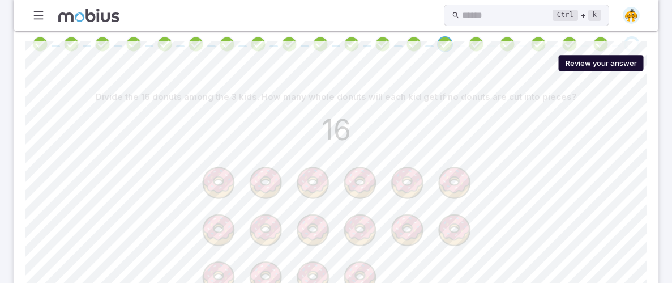
click at [599, 42] on icon "Review your answer" at bounding box center [600, 44] width 17 height 17
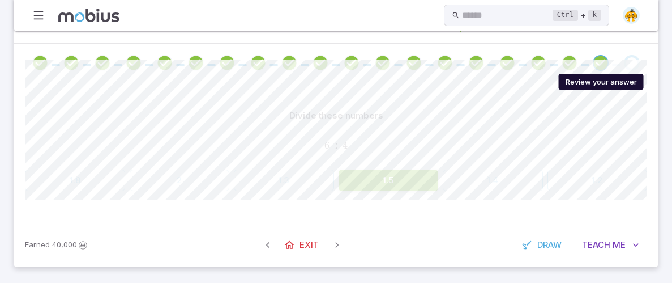
scroll to position [210, 0]
click at [628, 57] on div "Go to the next question" at bounding box center [632, 64] width 16 height 16
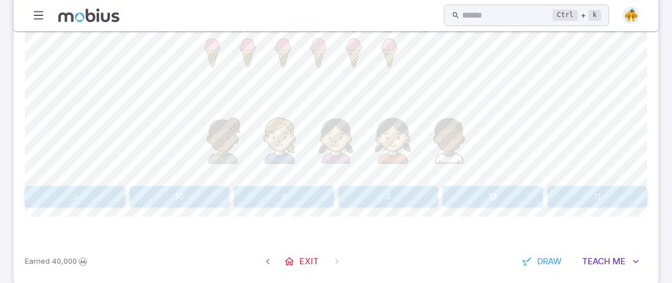
scroll to position [458, 0]
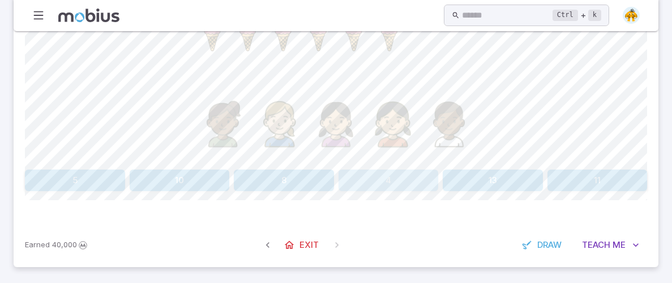
click at [377, 186] on button "4" at bounding box center [389, 180] width 100 height 22
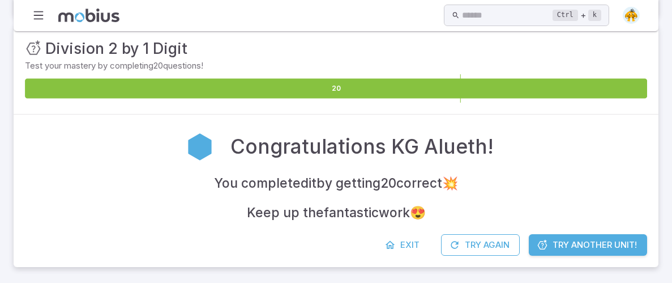
scroll to position [139, 0]
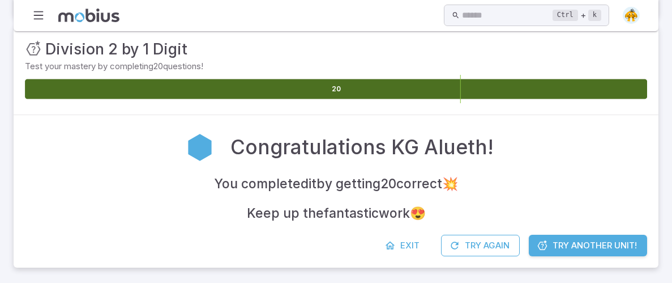
click at [532, 89] on icon at bounding box center [336, 89] width 622 height 20
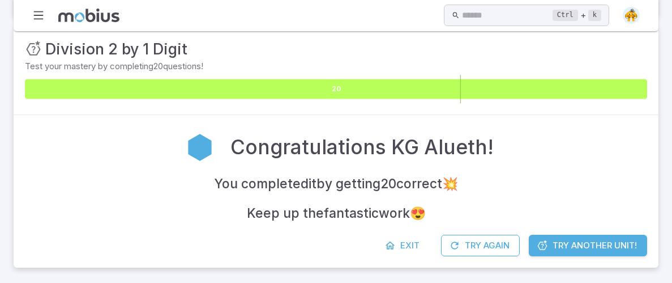
click at [532, 91] on icon at bounding box center [336, 89] width 622 height 20
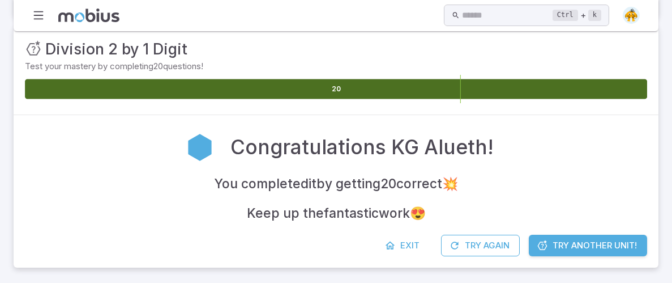
click at [532, 91] on icon at bounding box center [336, 89] width 622 height 20
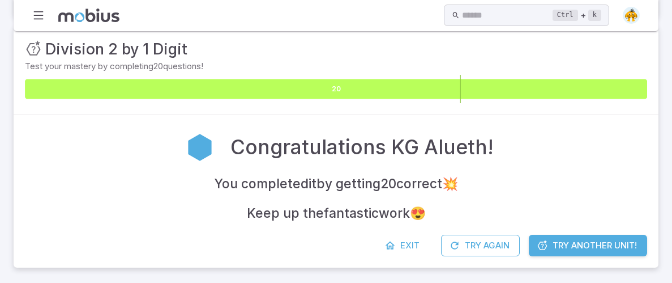
click at [532, 91] on icon at bounding box center [336, 89] width 622 height 20
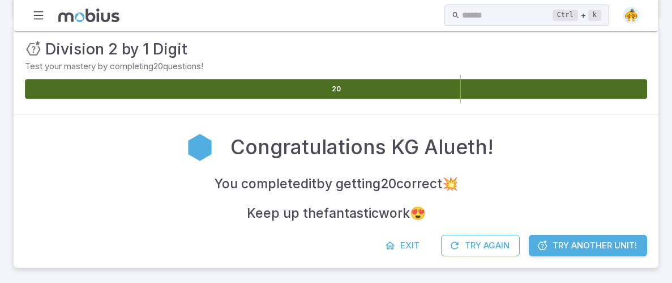
click at [532, 91] on icon at bounding box center [336, 89] width 622 height 20
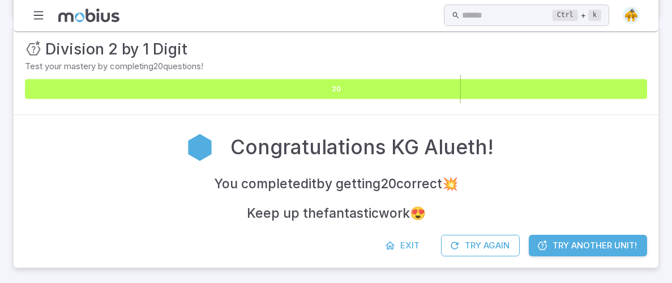
click at [532, 91] on icon at bounding box center [336, 89] width 622 height 20
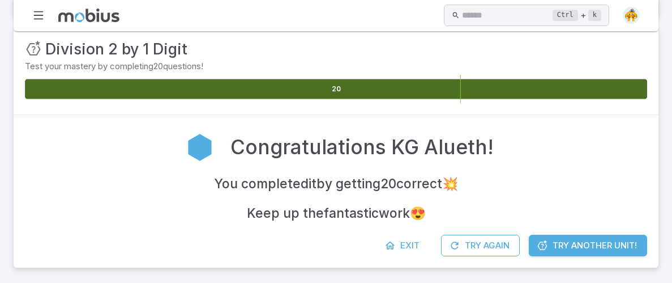
click at [532, 91] on icon at bounding box center [336, 89] width 622 height 20
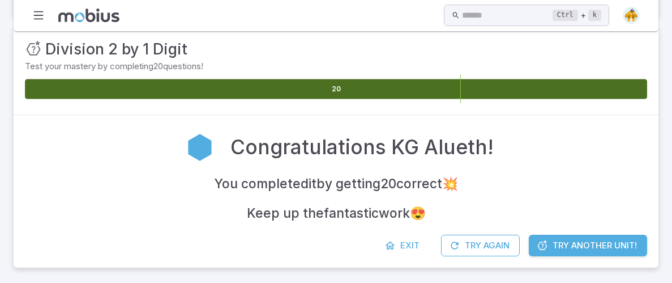
click at [532, 91] on icon at bounding box center [336, 89] width 622 height 20
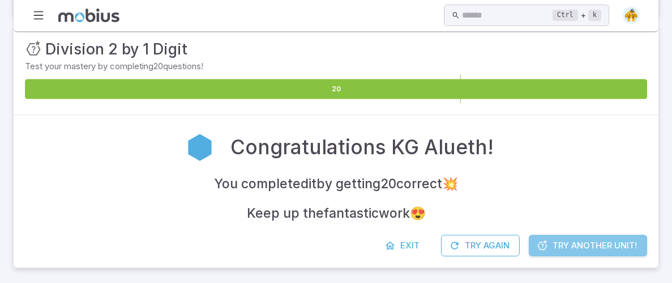
click at [595, 242] on span "Try Another Unit!" at bounding box center [595, 245] width 84 height 12
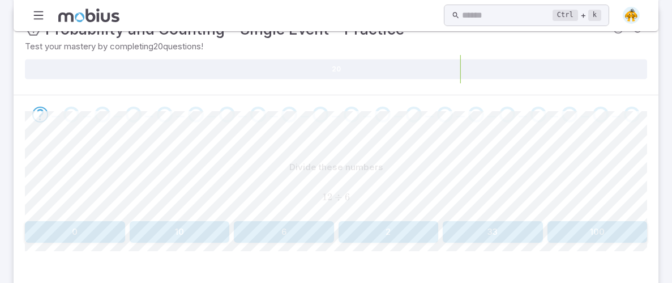
scroll to position [196, 0]
click at [381, 228] on button "2" at bounding box center [389, 231] width 100 height 22
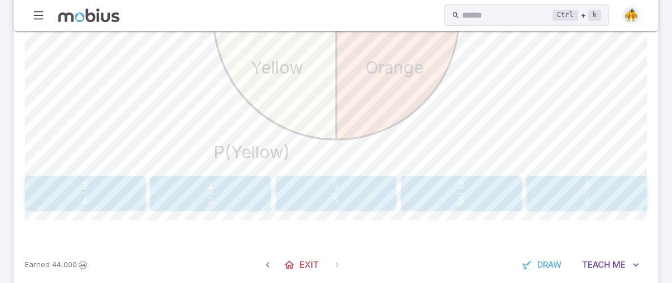
scroll to position [494, 0]
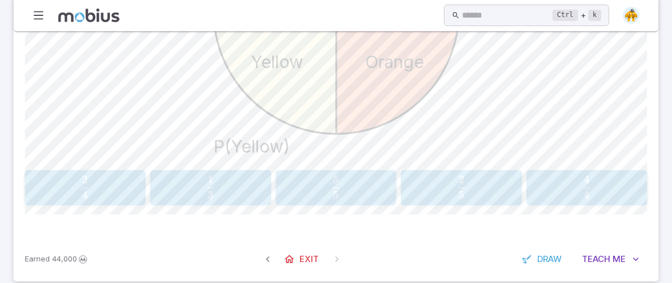
click at [117, 172] on button "2 4 \frac{2}{4} 4 2 ​" at bounding box center [85, 187] width 121 height 35
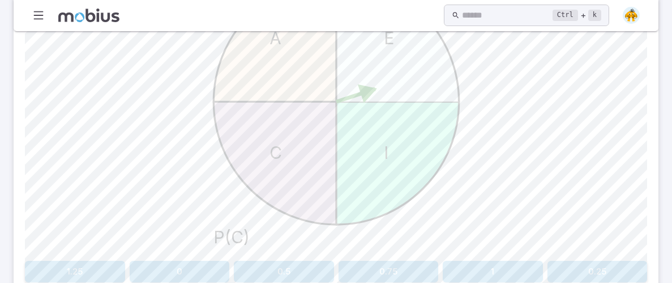
scroll to position [408, 0]
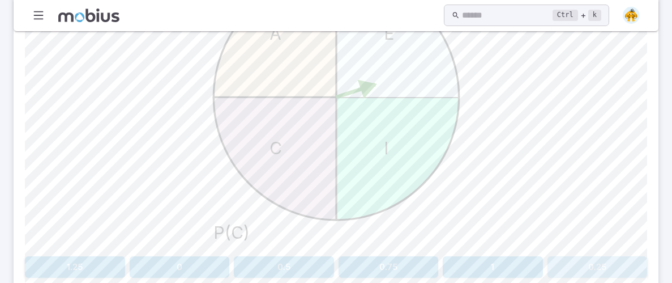
click at [564, 266] on button "0.25" at bounding box center [598, 267] width 100 height 22
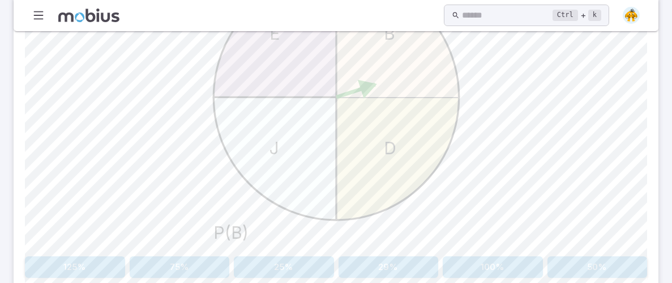
scroll to position [403, 0]
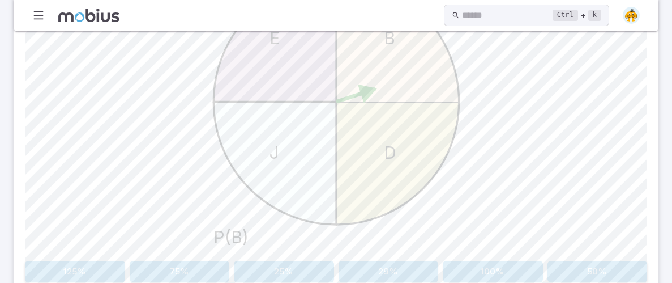
click at [315, 273] on button "25%" at bounding box center [284, 272] width 100 height 22
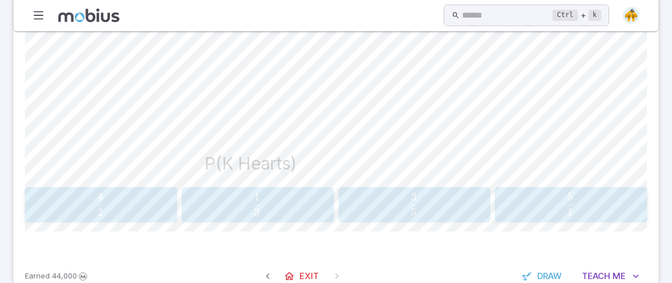
scroll to position [487, 0]
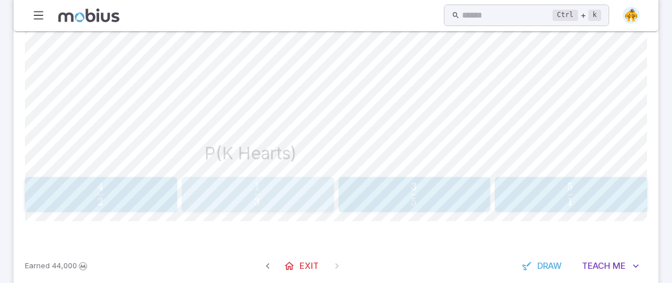
click at [287, 206] on div "1 3 \frac{1}{3} 3 1 ​" at bounding box center [257, 194] width 145 height 26
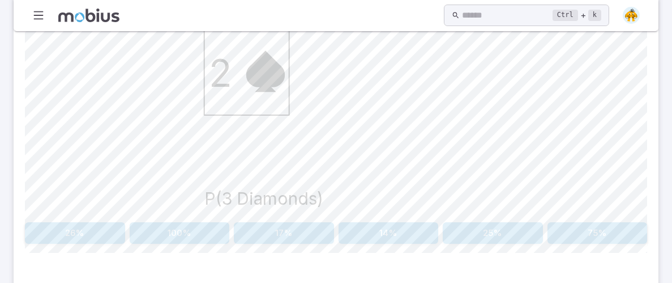
scroll to position [494, 0]
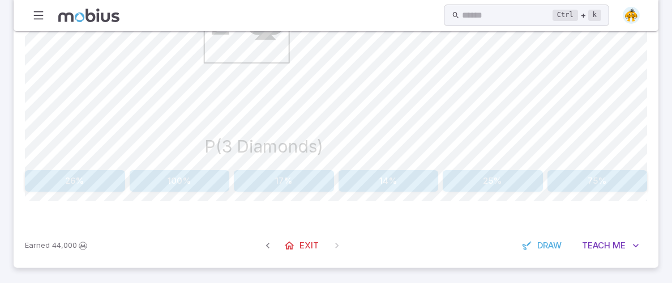
click at [476, 167] on div "Calculate the probability of drawing a 3 of Diamonds. Show as a percent 3 K 4 2…" at bounding box center [336, 24] width 622 height 334
click at [475, 174] on button "25%" at bounding box center [493, 181] width 100 height 22
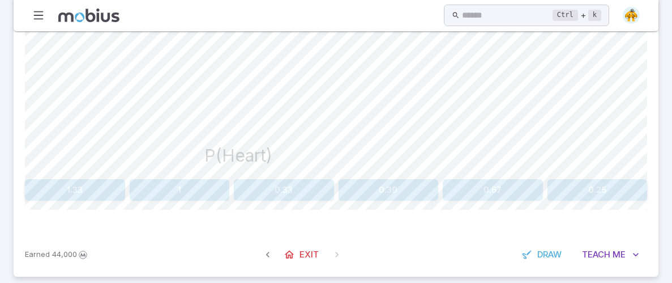
scroll to position [485, 0]
click at [280, 179] on button "0.33" at bounding box center [284, 189] width 100 height 22
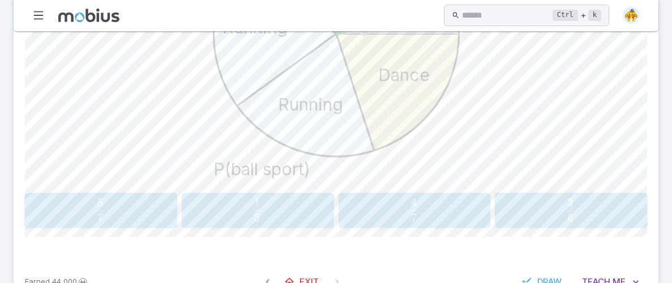
scroll to position [465, 0]
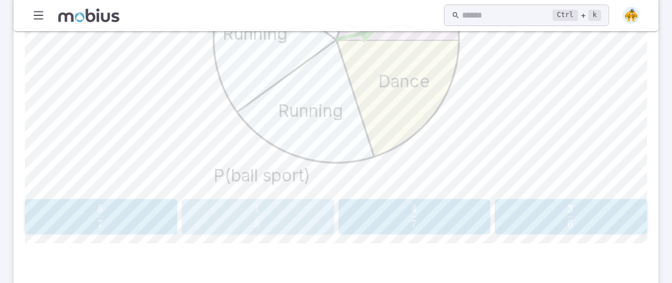
click at [202, 225] on span "5 1 ​" at bounding box center [257, 215] width 135 height 23
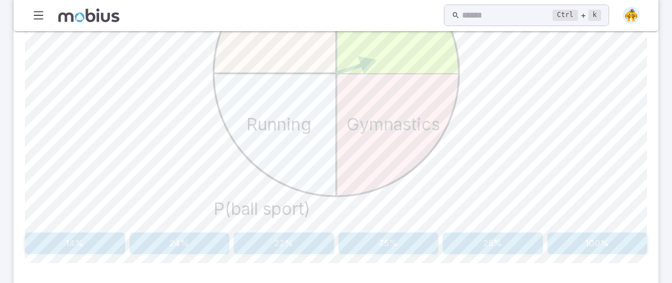
scroll to position [440, 0]
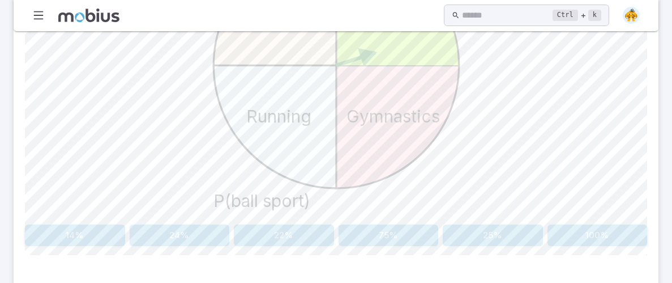
click at [359, 166] on icon at bounding box center [397, 126] width 123 height 123
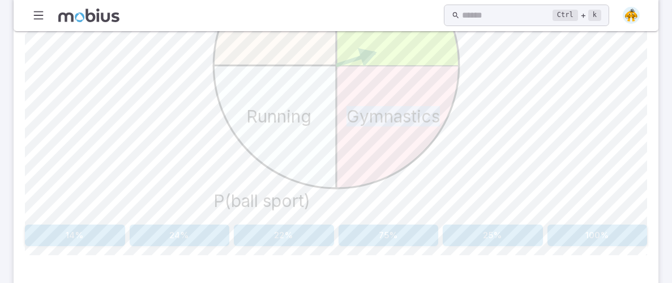
click at [359, 166] on icon at bounding box center [397, 126] width 123 height 123
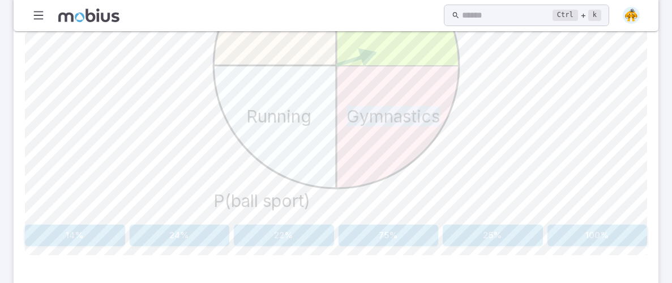
click at [355, 166] on icon at bounding box center [397, 126] width 123 height 123
click at [474, 234] on button "25%" at bounding box center [493, 235] width 100 height 22
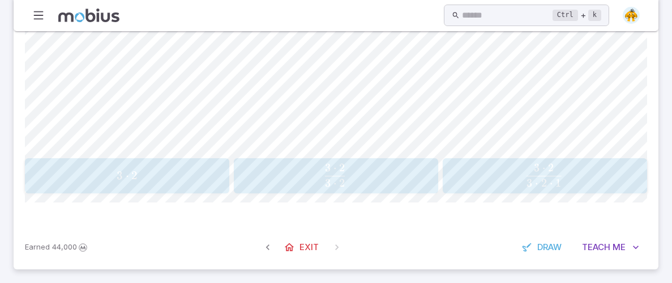
scroll to position [508, 0]
click at [160, 176] on span "3 ⋅ 2" at bounding box center [126, 174] width 197 height 14
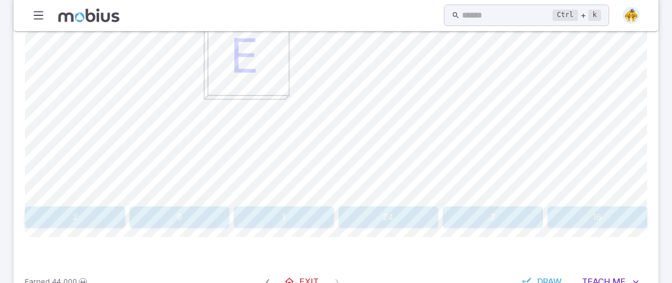
scroll to position [458, 0]
click at [391, 218] on button "24" at bounding box center [389, 217] width 100 height 22
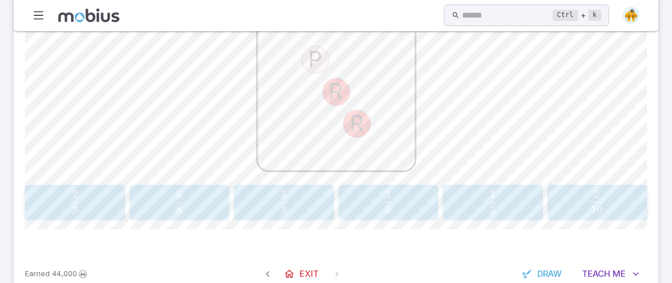
scroll to position [368, 0]
click at [32, 206] on span "3 2 ​" at bounding box center [75, 200] width 86 height 23
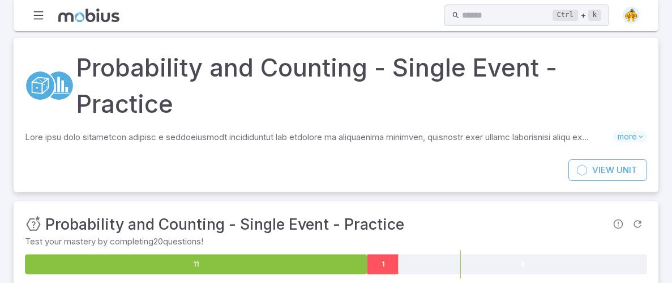
scroll to position [14, 0]
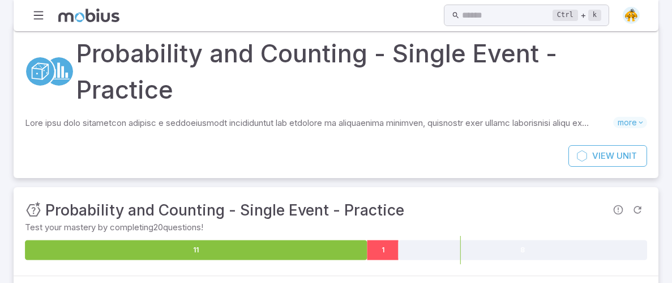
click at [379, 247] on icon at bounding box center [383, 250] width 31 height 20
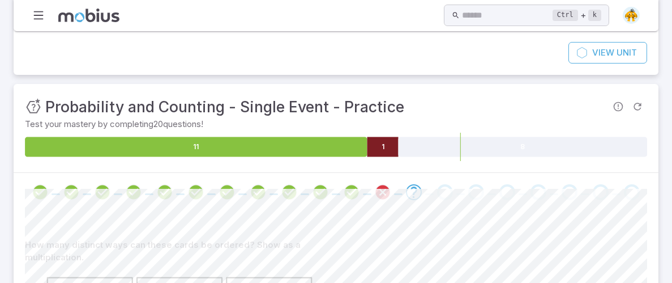
scroll to position [120, 0]
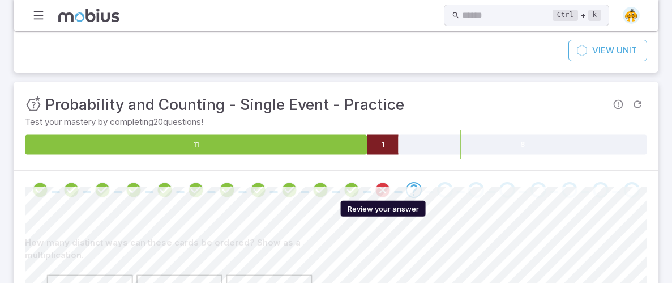
click at [383, 182] on icon "Review your answer" at bounding box center [382, 189] width 17 height 17
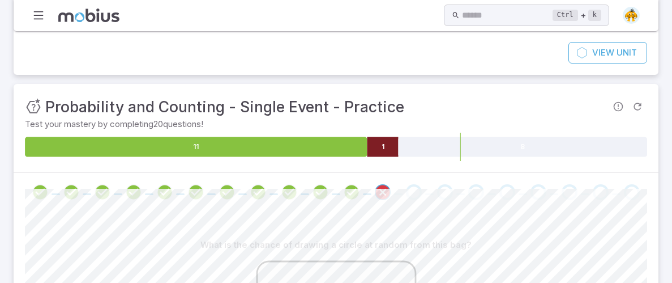
scroll to position [128, 0]
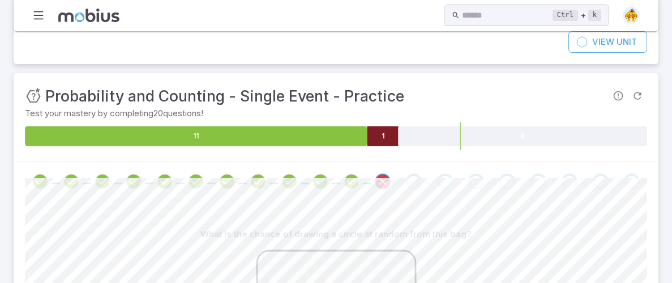
click at [405, 182] on span at bounding box center [414, 181] width 22 height 16
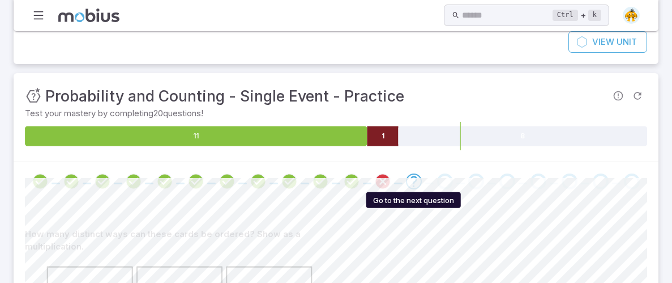
click at [423, 200] on div "Go to the next question" at bounding box center [413, 200] width 95 height 16
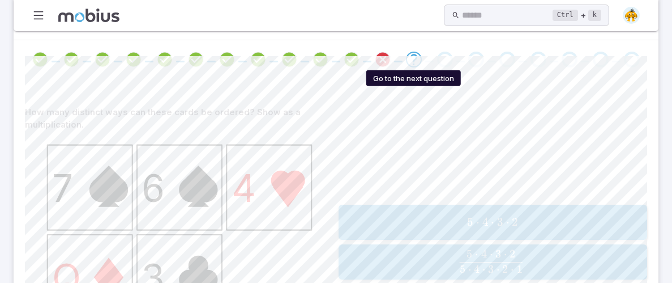
scroll to position [291, 0]
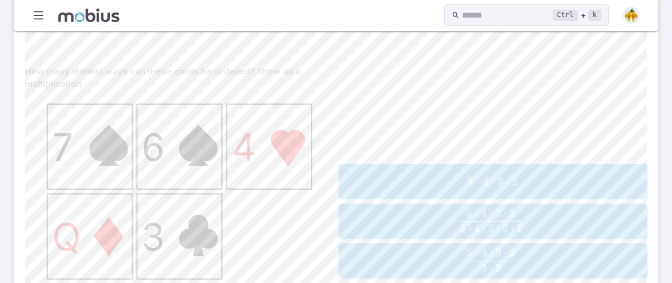
click at [393, 126] on div "5 ⋅ 4 ⋅ 3 ⋅ 2 5\cdot 4\cdot 3\cdot 2 5 ⋅ 4 ⋅ 3 ⋅ 2 5 ⋅ 4 ⋅ 3 ⋅ 2 5 ⋅ 4 ⋅ 3 ⋅ 2 …" at bounding box center [493, 221] width 309 height 321
click at [377, 174] on span "5 ⋅ 4 ⋅ 3 ⋅ 2" at bounding box center [493, 181] width 302 height 14
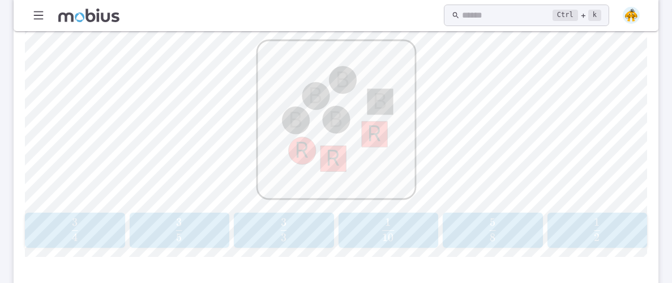
scroll to position [343, 0]
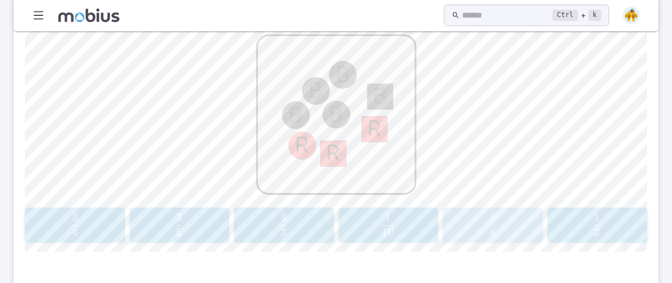
click at [474, 214] on span "8 5 ​" at bounding box center [493, 224] width 86 height 23
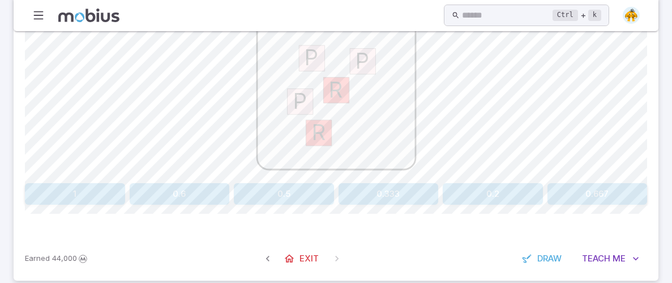
scroll to position [370, 0]
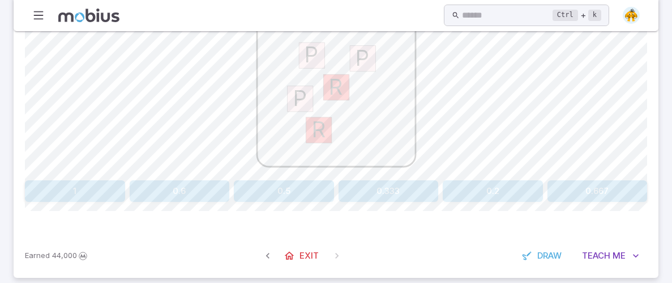
click at [201, 184] on button "0.6" at bounding box center [180, 191] width 100 height 22
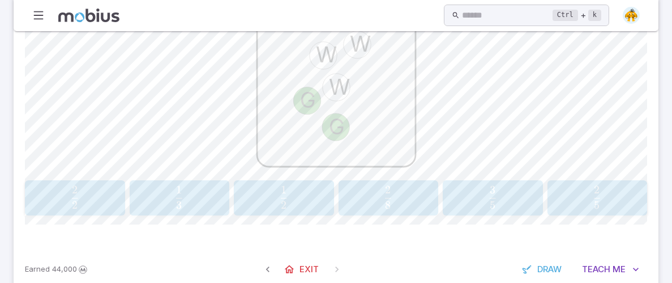
scroll to position [359, 0]
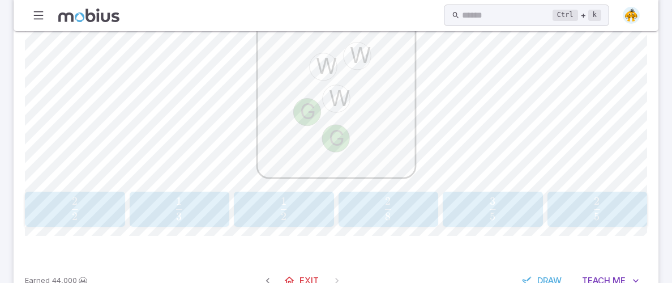
click at [274, 160] on rect at bounding box center [336, 98] width 159 height 159
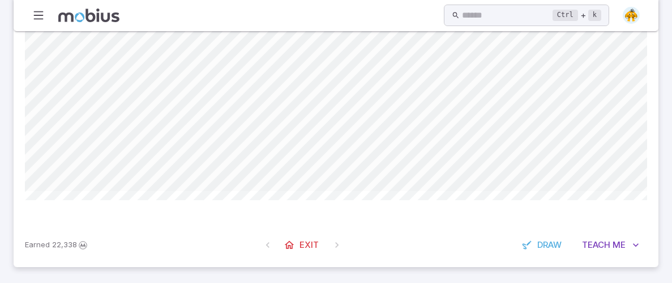
scroll to position [139, 0]
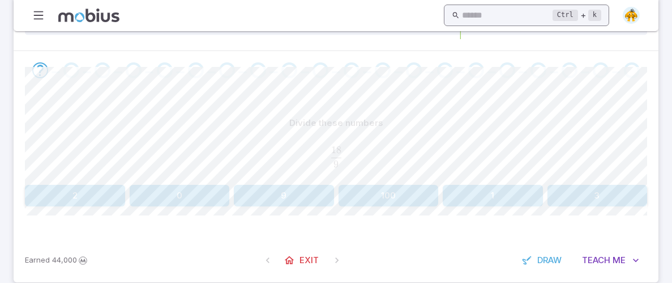
scroll to position [218, 0]
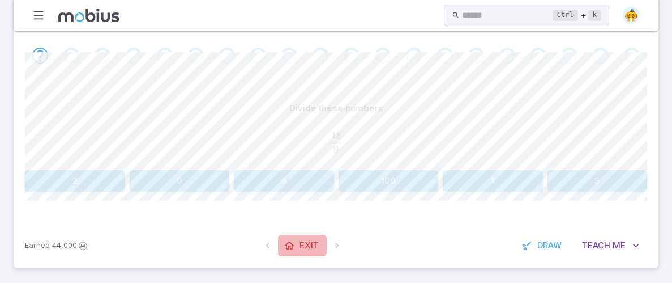
click at [291, 248] on icon at bounding box center [289, 245] width 11 height 11
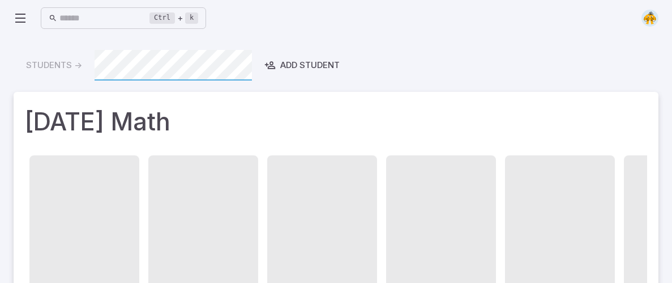
drag, startPoint x: 291, startPoint y: 247, endPoint x: 287, endPoint y: 157, distance: 90.1
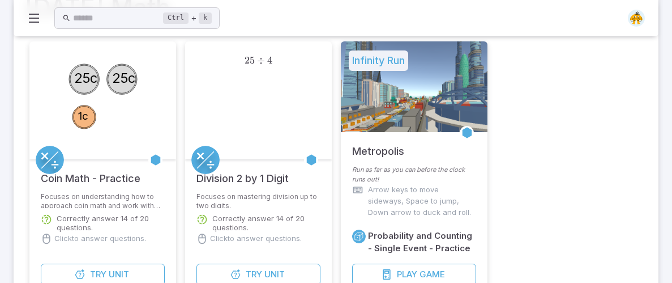
scroll to position [123, 0]
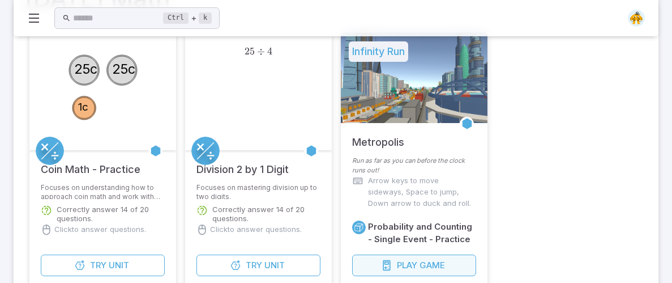
click at [447, 254] on button "Play Game" at bounding box center [414, 265] width 124 height 22
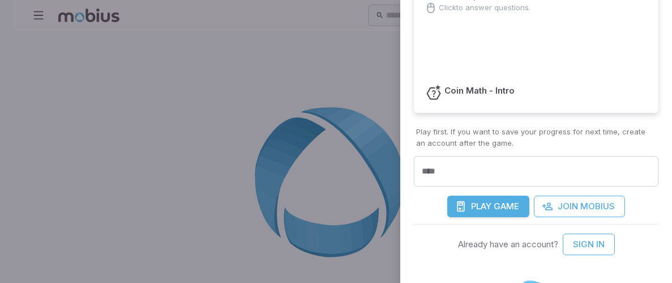
scroll to position [233, 0]
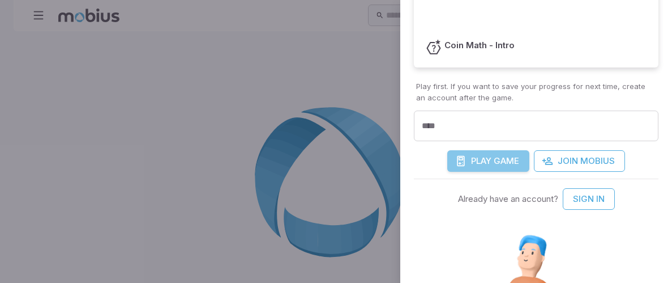
click at [487, 162] on span "Play" at bounding box center [481, 161] width 20 height 12
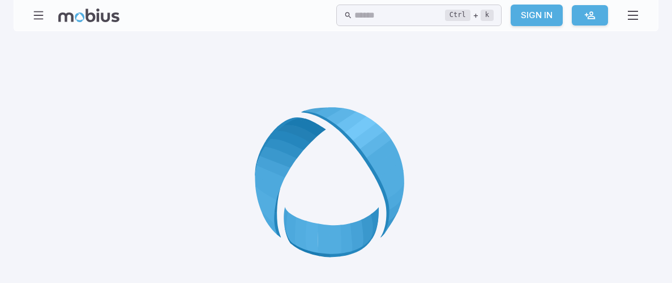
scroll to position [0, 0]
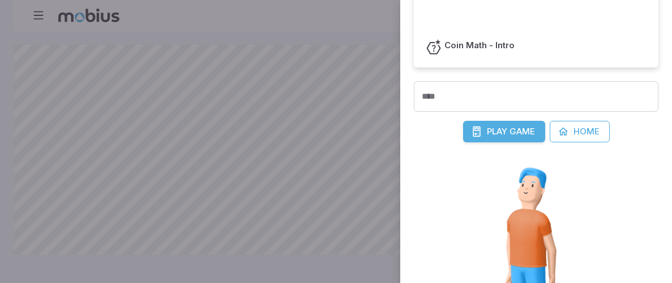
click at [489, 130] on span "Play" at bounding box center [497, 131] width 20 height 12
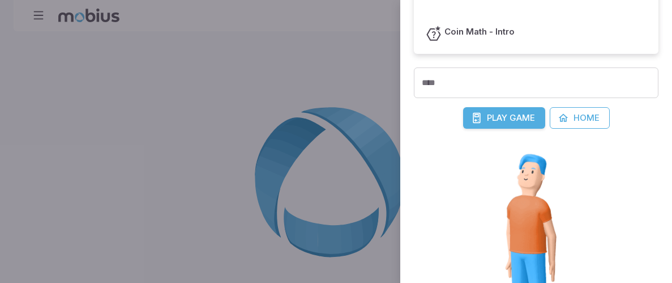
scroll to position [247, 0]
click at [510, 112] on span "Game" at bounding box center [522, 117] width 25 height 12
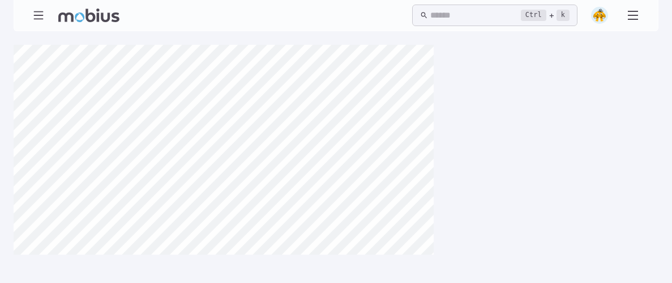
click at [12, 152] on main at bounding box center [336, 156] width 672 height 251
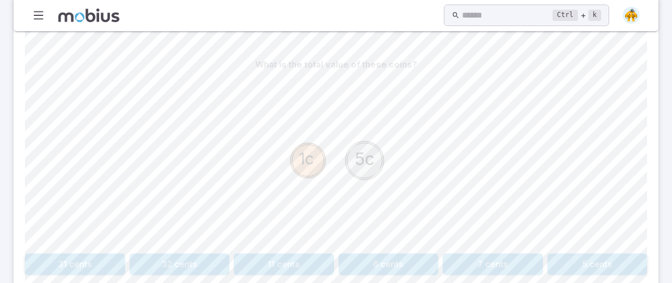
scroll to position [263, 0]
click at [410, 266] on button "6 cents" at bounding box center [389, 262] width 100 height 22
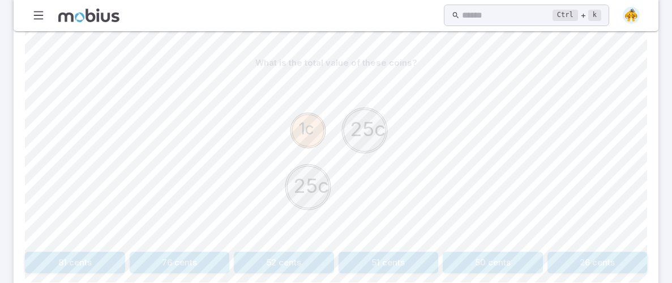
click at [345, 262] on button "51 cents" at bounding box center [389, 262] width 100 height 22
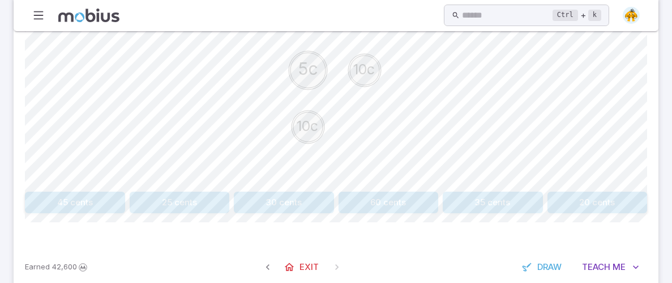
scroll to position [344, 0]
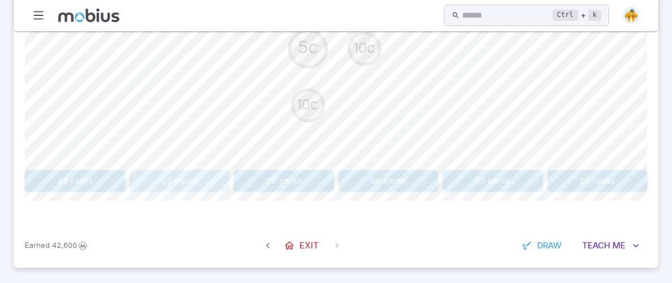
click at [178, 175] on button "25 cents" at bounding box center [180, 181] width 100 height 22
click at [302, 177] on button "35 cents" at bounding box center [284, 181] width 100 height 22
click at [175, 95] on div "10c 5c 1c" at bounding box center [336, 78] width 622 height 173
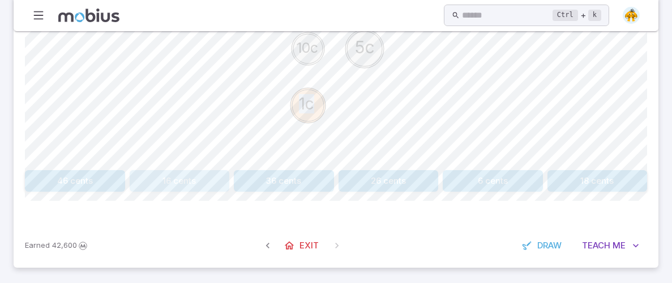
click at [189, 184] on button "16 cents" at bounding box center [180, 181] width 100 height 22
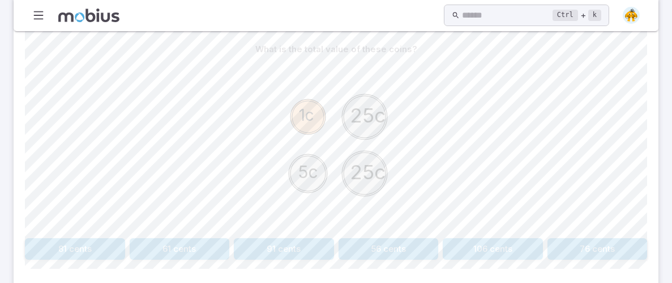
scroll to position [299, 0]
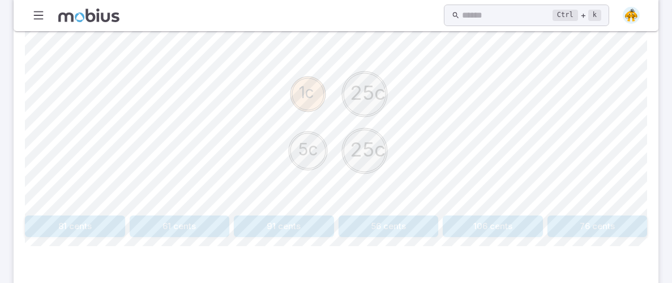
click at [388, 226] on button "56 cents" at bounding box center [389, 226] width 100 height 22
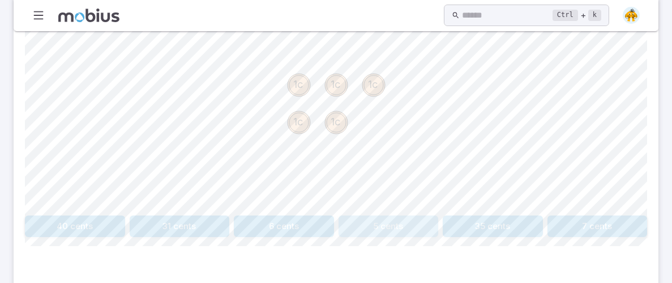
click at [390, 224] on button "5 cents" at bounding box center [389, 226] width 100 height 22
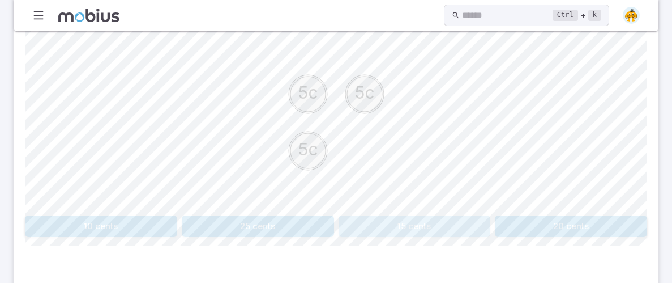
click at [416, 228] on button "15 cents" at bounding box center [415, 226] width 152 height 22
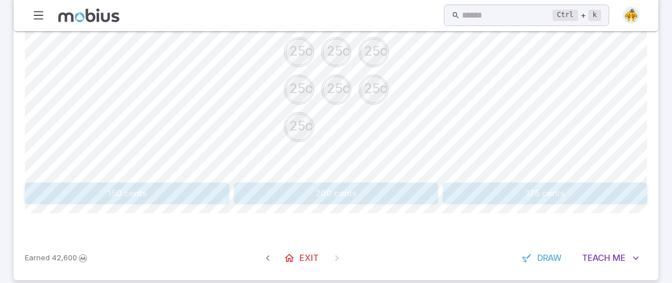
scroll to position [344, 0]
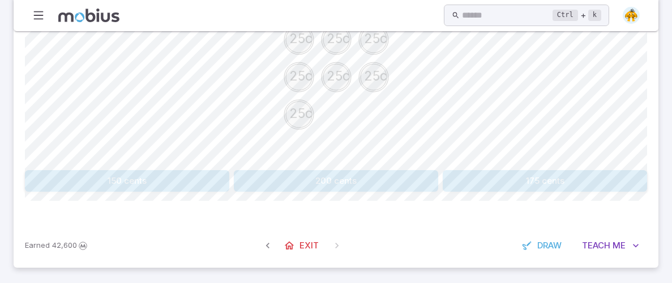
click at [486, 183] on button "175 cents" at bounding box center [545, 181] width 204 height 22
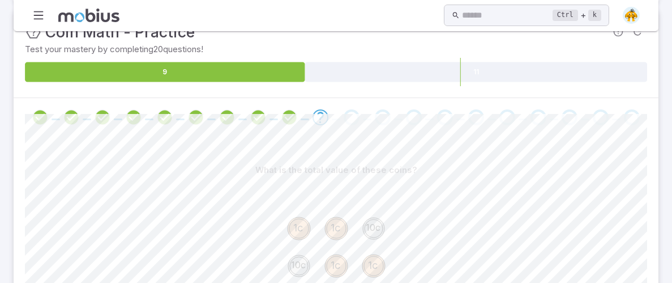
scroll to position [156, 0]
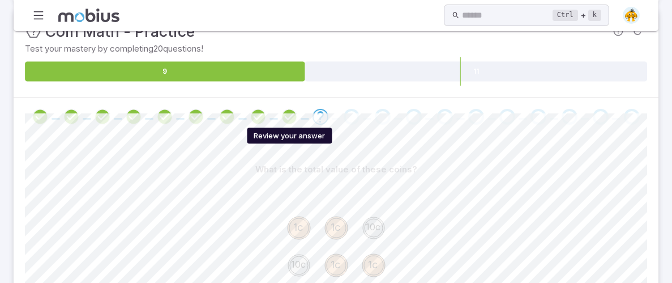
click at [292, 114] on icon "Review your answer" at bounding box center [289, 116] width 17 height 17
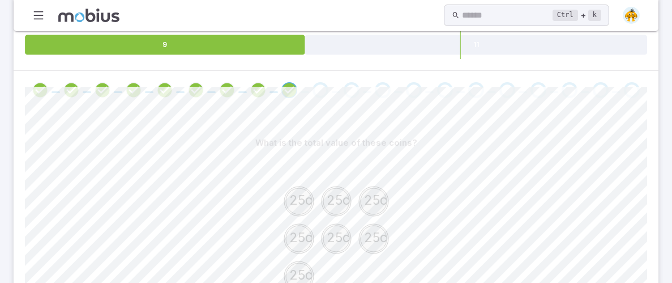
scroll to position [186, 0]
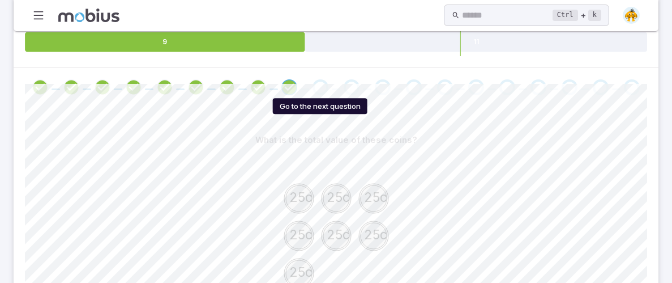
click at [325, 83] on div "Go to the next question" at bounding box center [321, 87] width 16 height 16
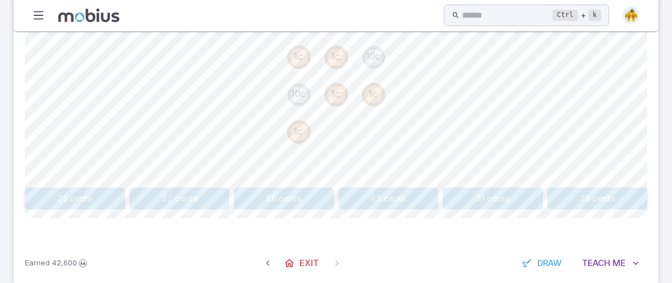
scroll to position [327, 0]
click at [106, 202] on button "25 cents" at bounding box center [75, 198] width 100 height 22
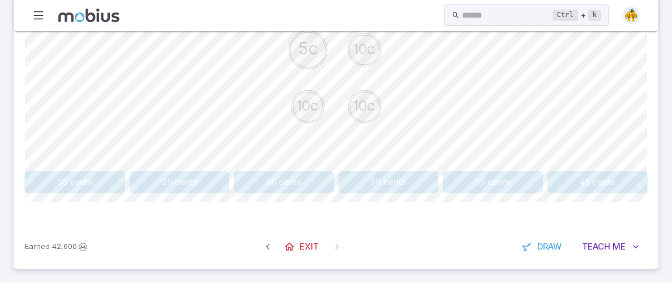
scroll to position [344, 0]
click at [44, 186] on button "35 cents" at bounding box center [75, 181] width 100 height 22
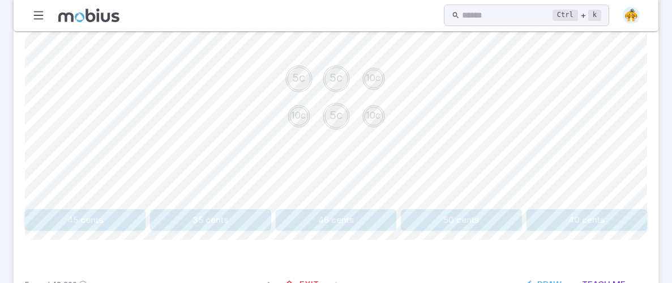
scroll to position [306, 0]
click at [110, 209] on button "45 cents" at bounding box center [85, 219] width 121 height 22
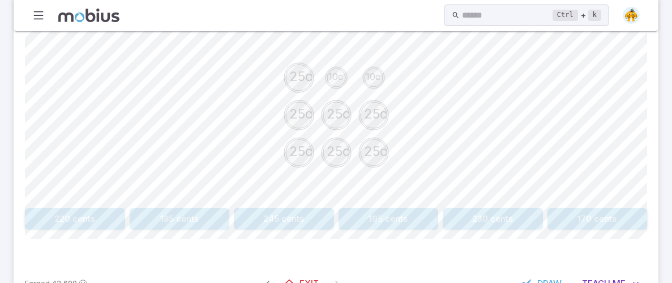
drag, startPoint x: 110, startPoint y: 209, endPoint x: 109, endPoint y: 203, distance: 5.7
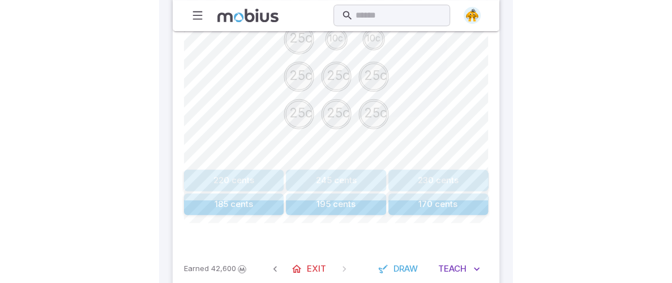
scroll to position [294, 0]
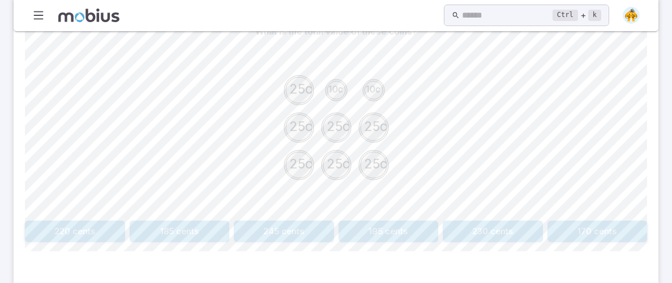
click at [404, 220] on button "195 cents" at bounding box center [389, 231] width 100 height 22
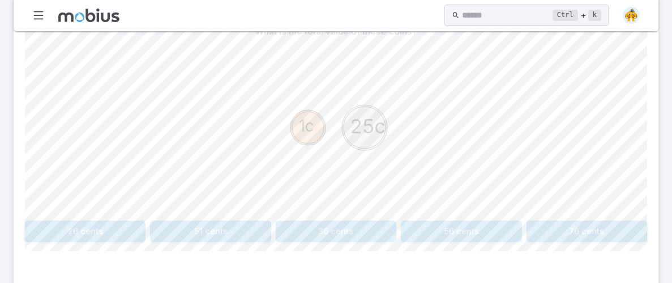
click at [80, 237] on button "26 cents" at bounding box center [85, 231] width 121 height 22
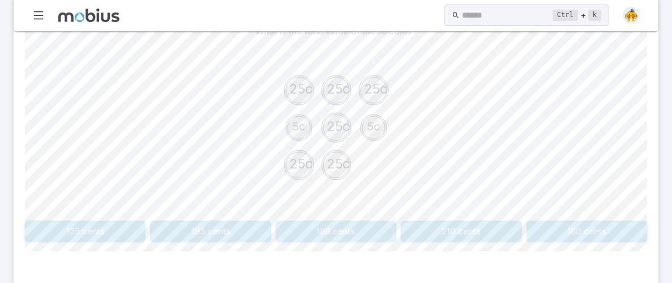
click at [586, 231] on button "160 cents" at bounding box center [587, 231] width 121 height 22
click at [590, 233] on button "80 cents" at bounding box center [587, 231] width 121 height 22
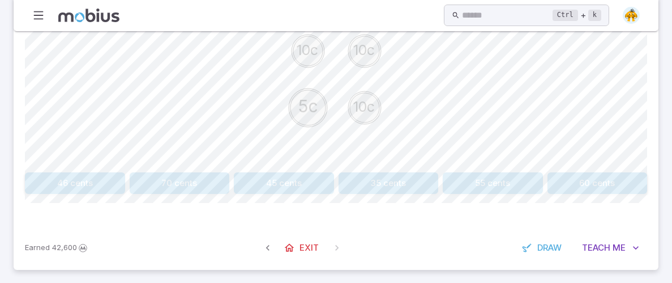
scroll to position [344, 0]
click at [405, 171] on button "35 cents" at bounding box center [389, 181] width 100 height 22
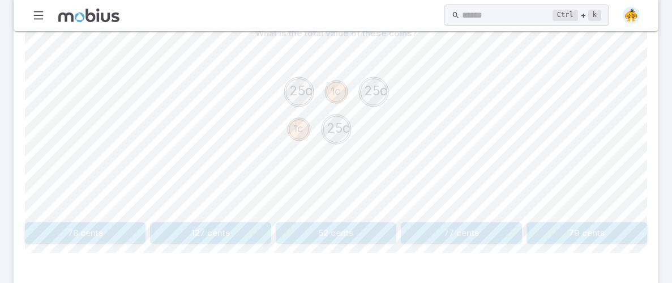
scroll to position [295, 0]
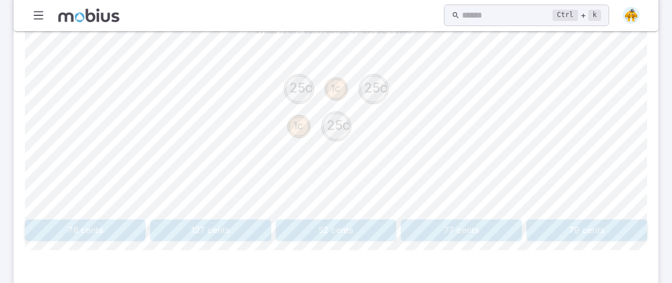
click at [441, 219] on button "77 cents" at bounding box center [461, 230] width 121 height 22
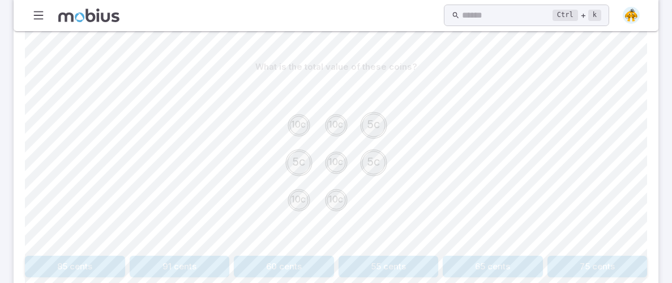
scroll to position [259, 0]
click at [516, 258] on button "65 cents" at bounding box center [493, 266] width 100 height 22
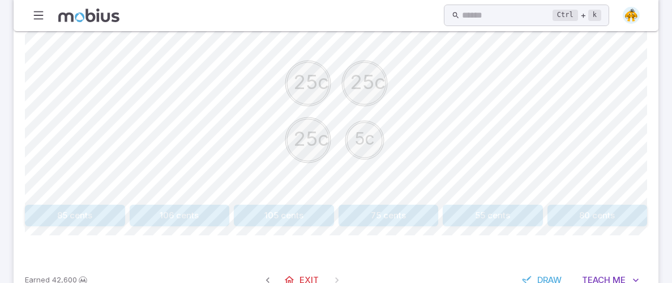
scroll to position [315, 0]
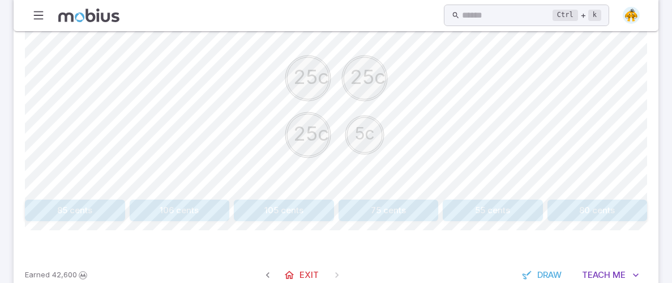
click at [572, 220] on button "80 cents" at bounding box center [598, 210] width 100 height 22
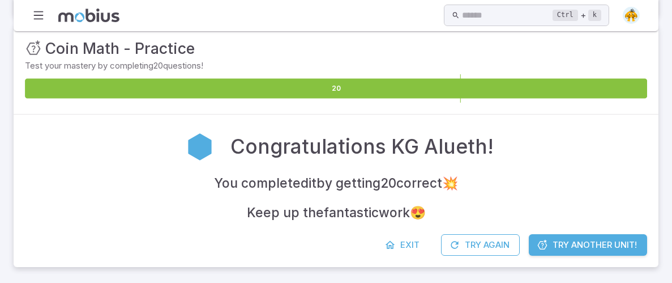
scroll to position [139, 0]
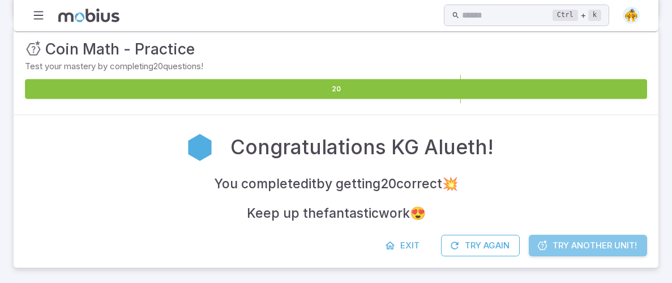
click at [627, 242] on span "Try Another Unit!" at bounding box center [595, 245] width 84 height 12
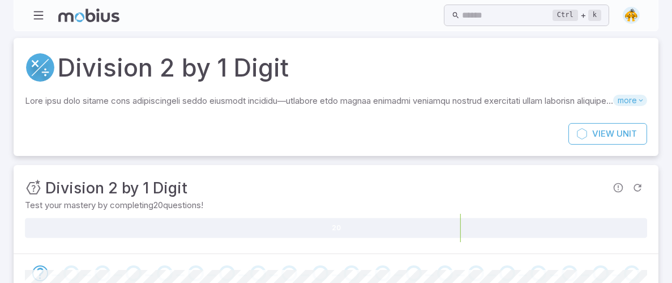
click at [629, 100] on span "more" at bounding box center [630, 100] width 34 height 11
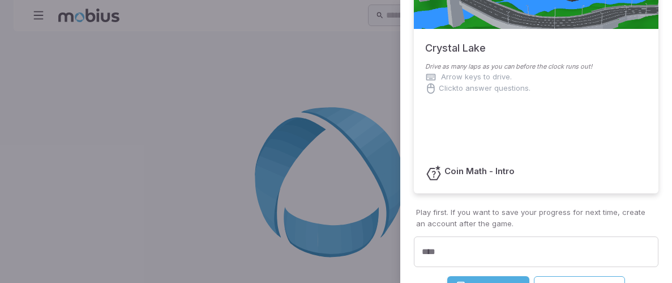
scroll to position [202, 0]
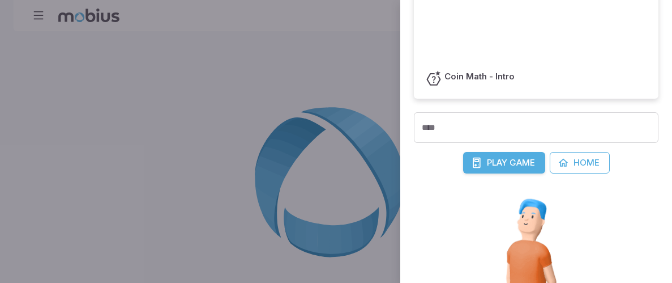
click at [510, 158] on span "Game" at bounding box center [522, 162] width 25 height 12
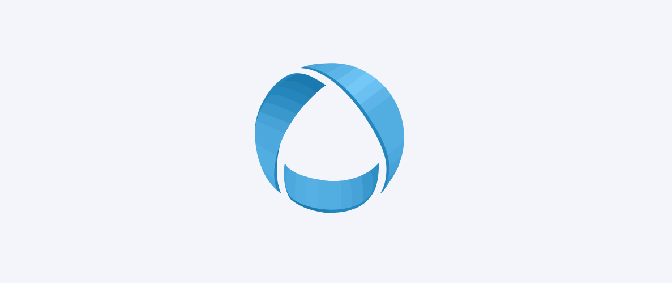
click at [287, 4] on div at bounding box center [336, 141] width 672 height 283
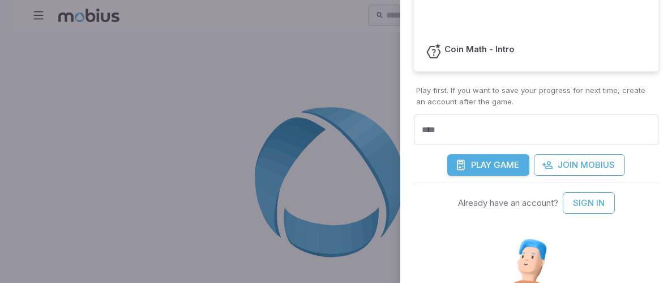
scroll to position [240, 0]
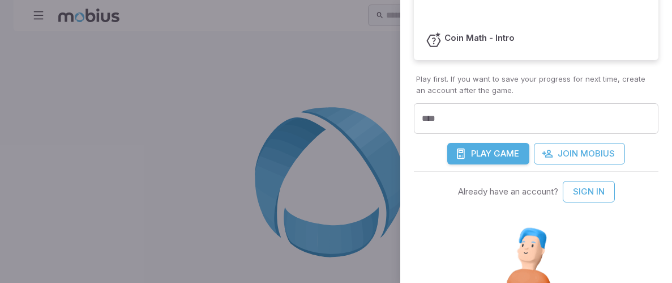
click at [499, 147] on span "Game" at bounding box center [506, 153] width 25 height 12
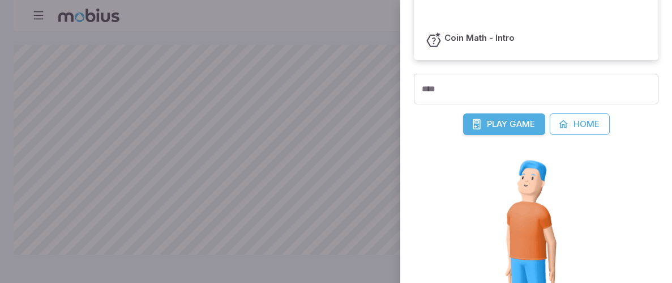
click at [493, 125] on span "Play" at bounding box center [497, 124] width 20 height 12
